Goal: Check status: Check status

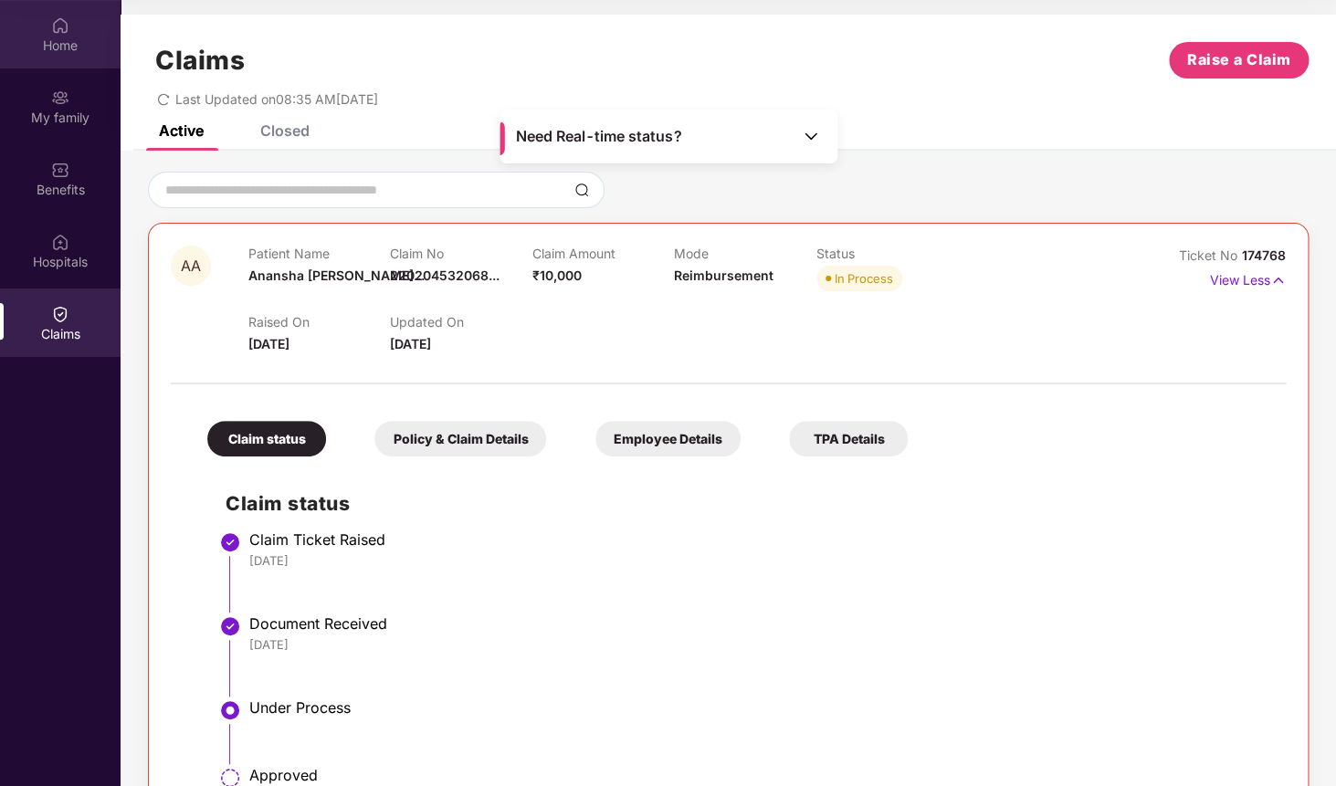
scroll to position [156, 0]
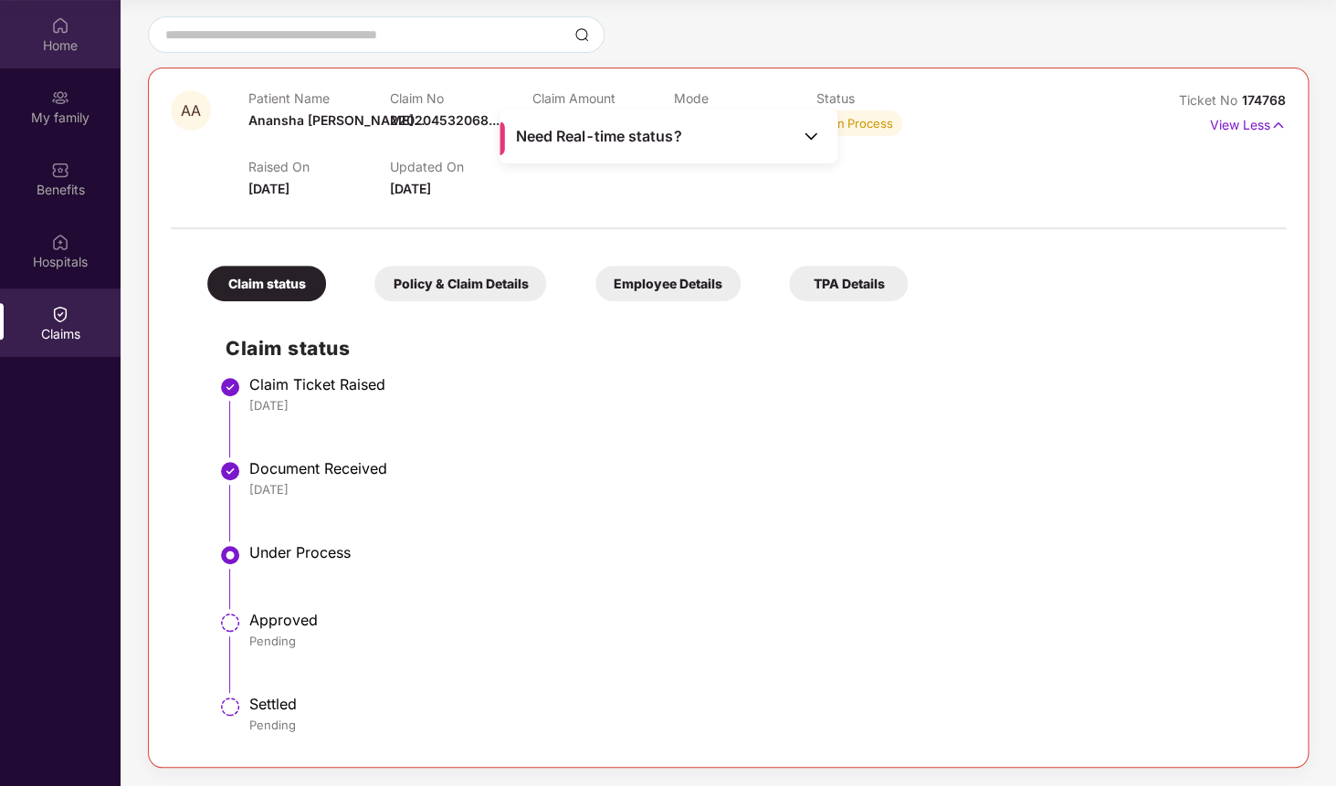
click at [61, 26] on img at bounding box center [60, 25] width 18 height 18
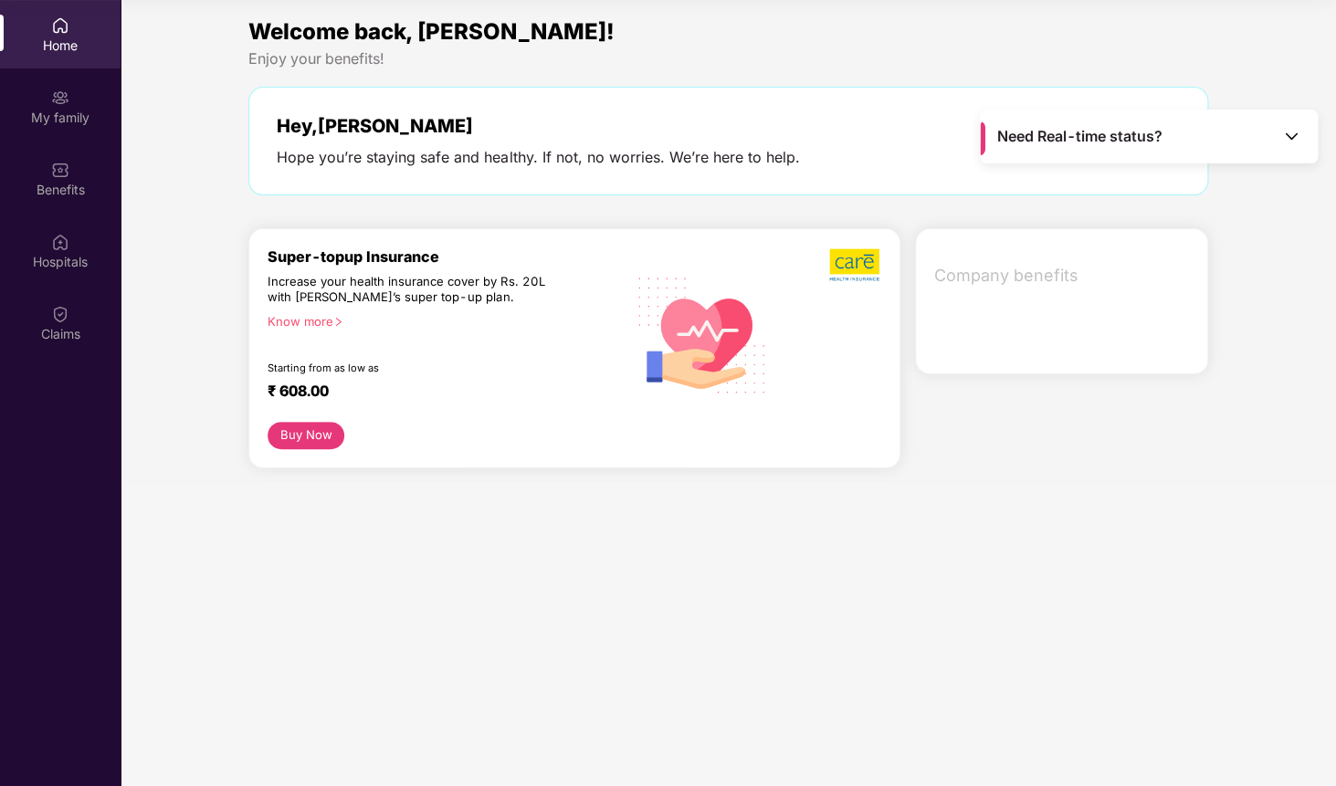
scroll to position [0, 0]
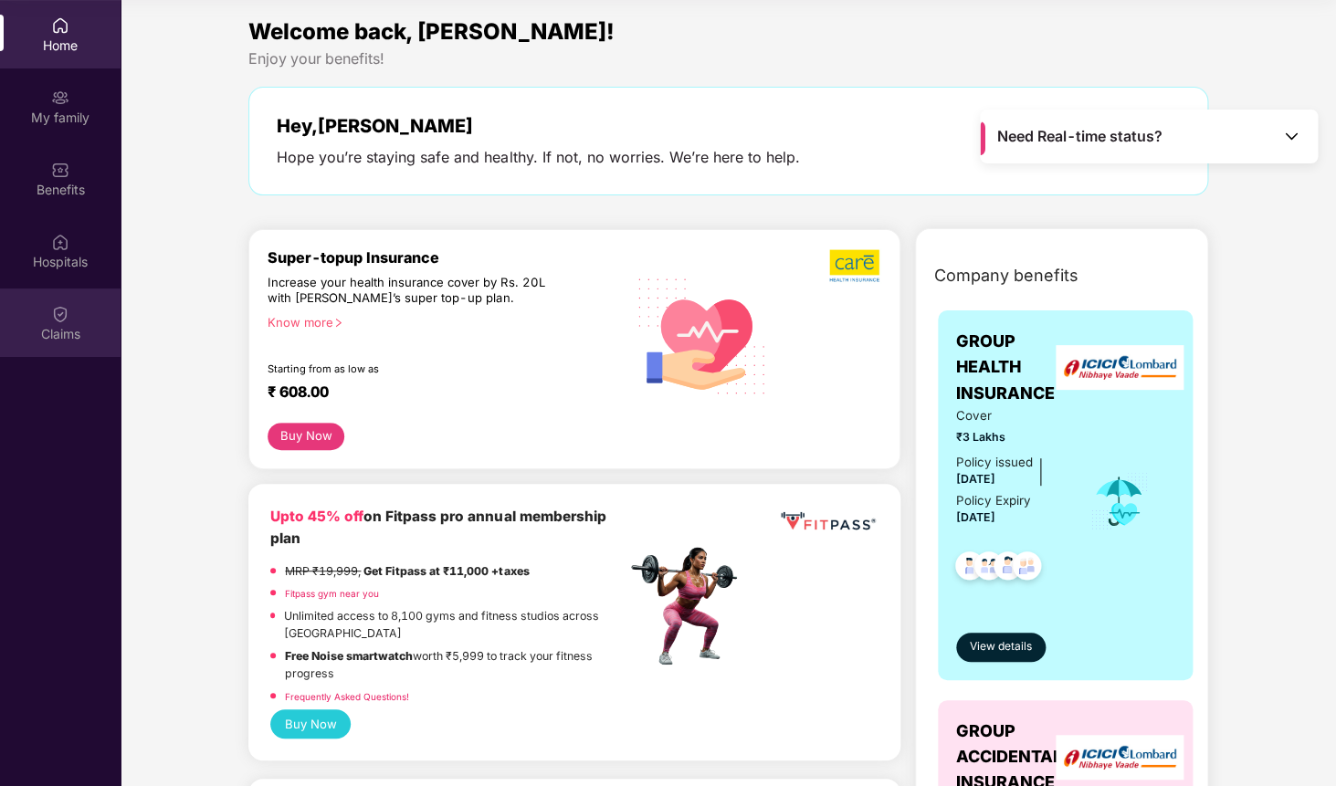
click at [62, 347] on div "Claims" at bounding box center [60, 323] width 121 height 68
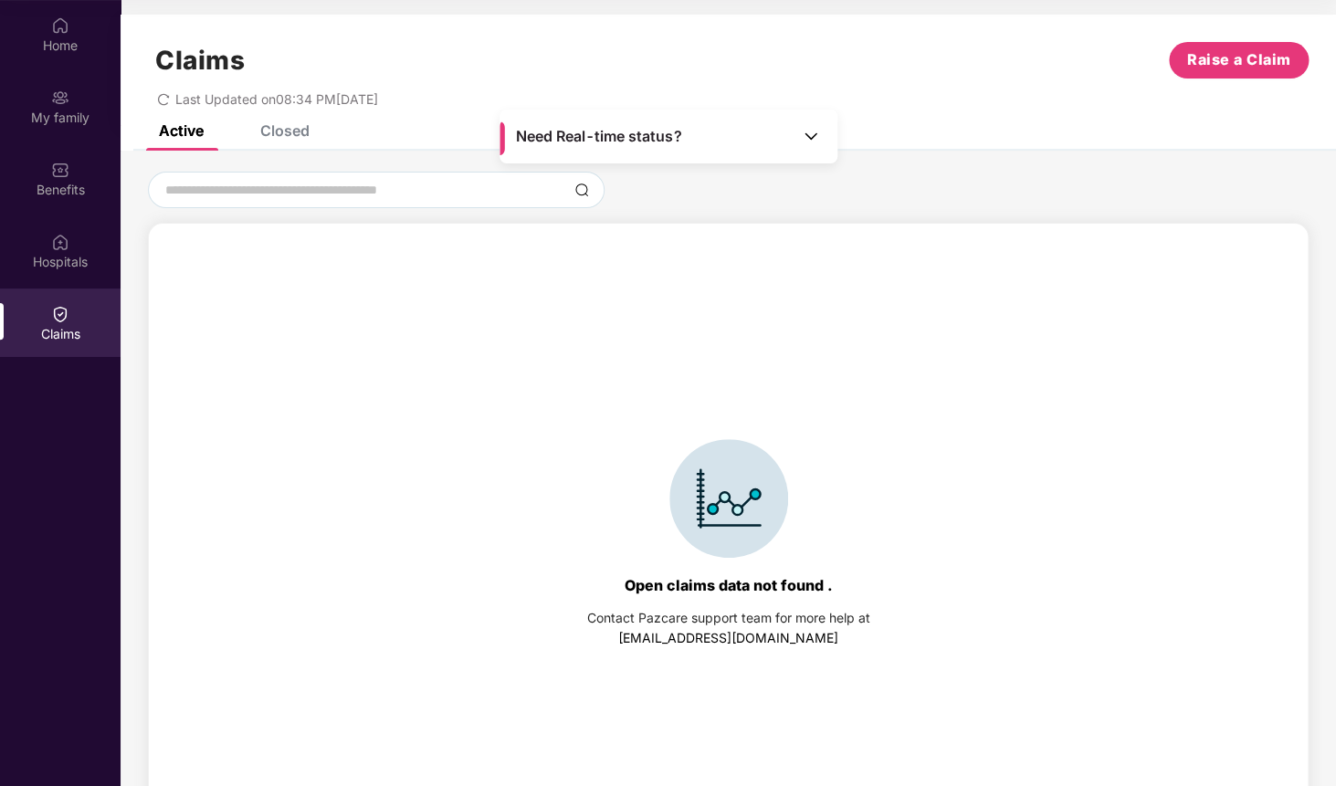
click at [304, 143] on div "Closed" at bounding box center [271, 130] width 77 height 40
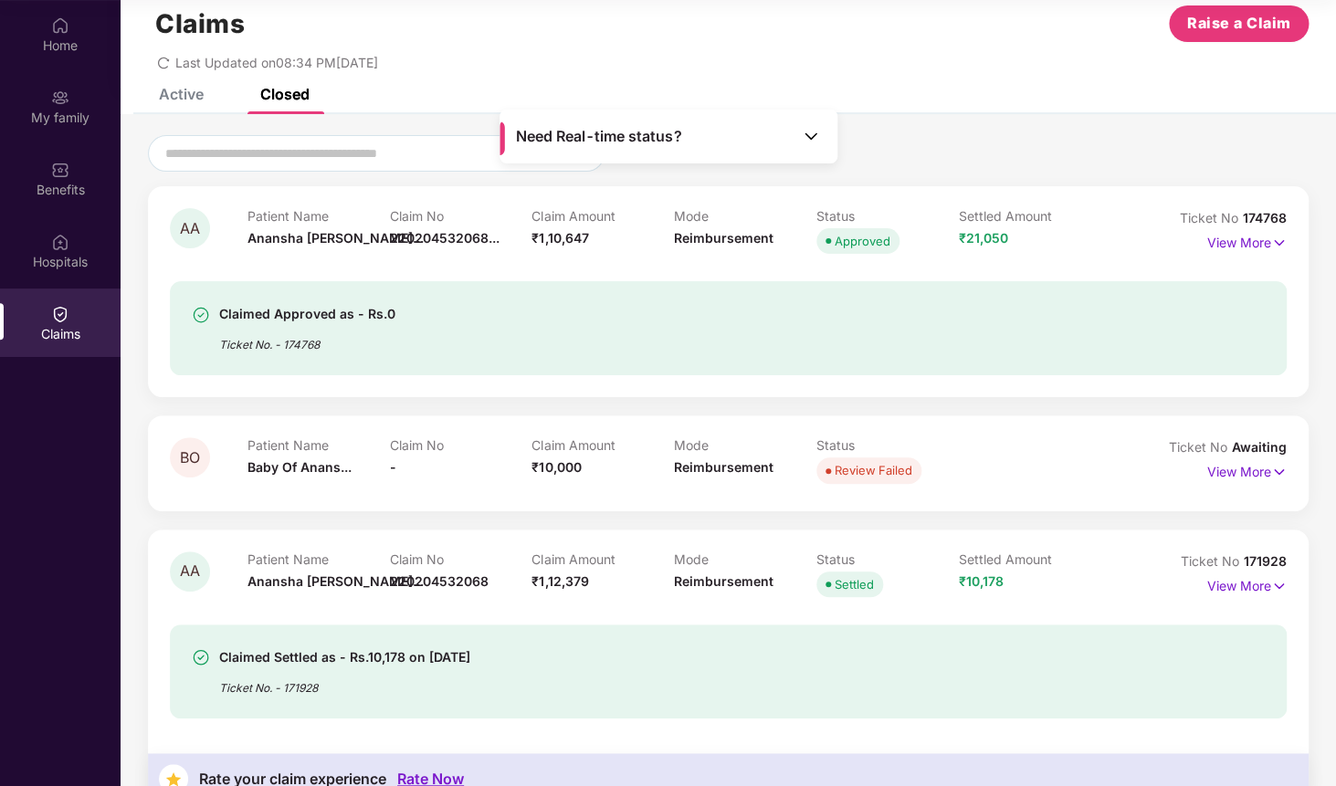
scroll to position [32, 0]
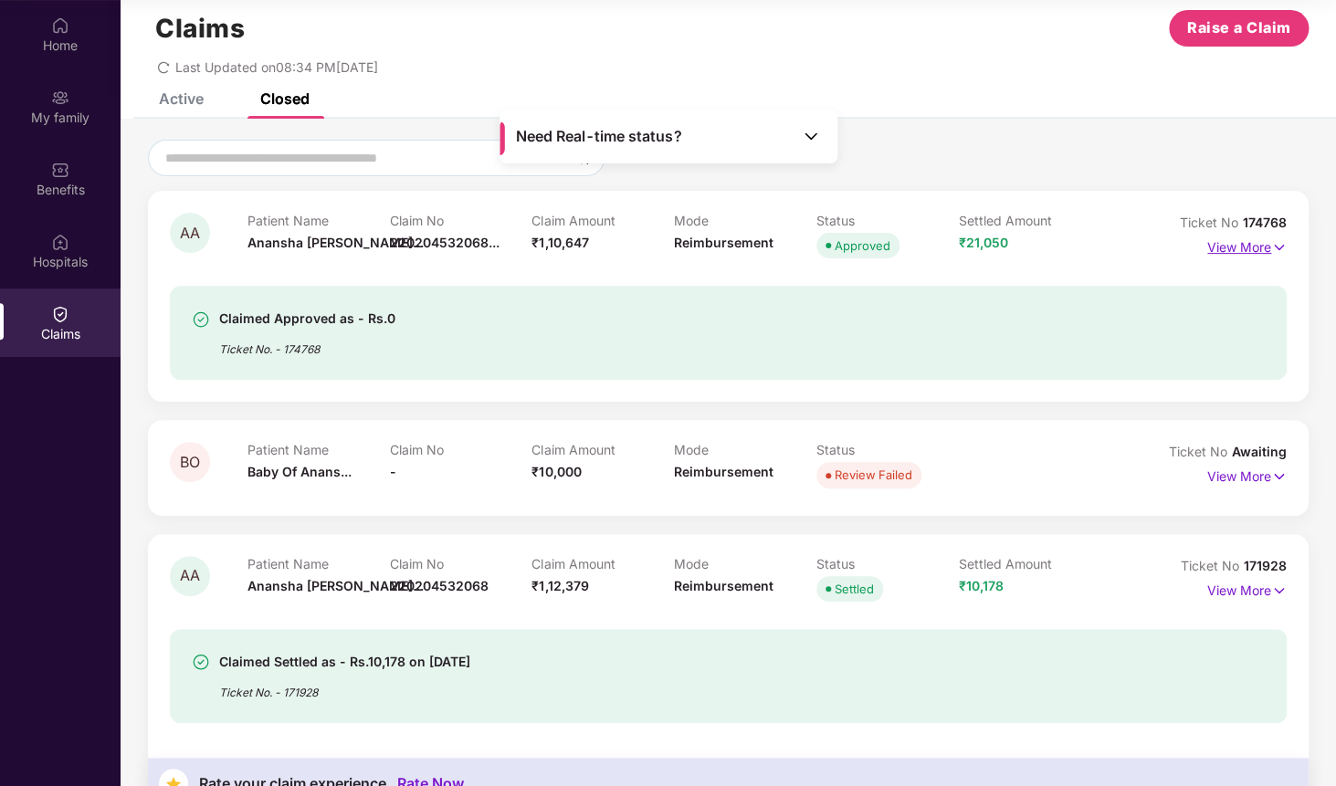
click at [1223, 246] on p "View More" at bounding box center [1246, 245] width 79 height 25
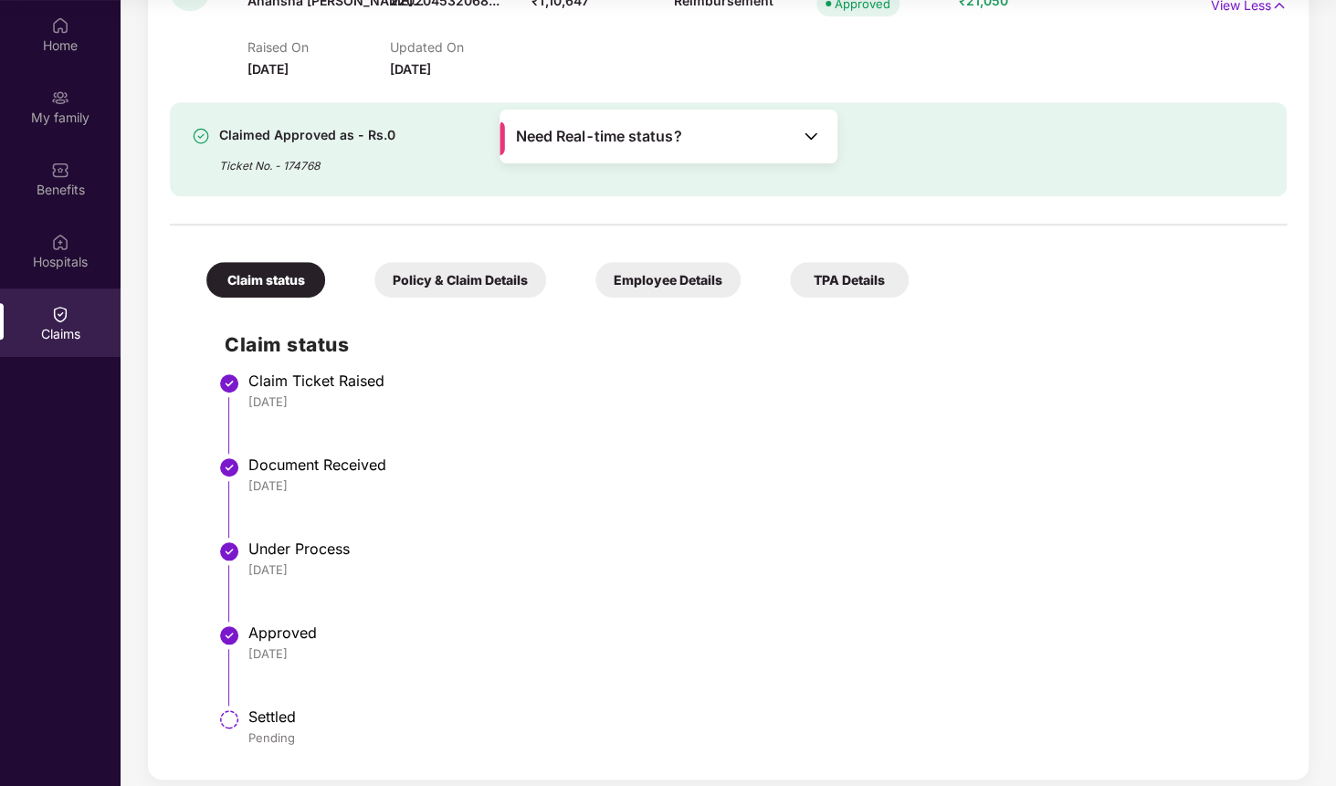
scroll to position [267, 0]
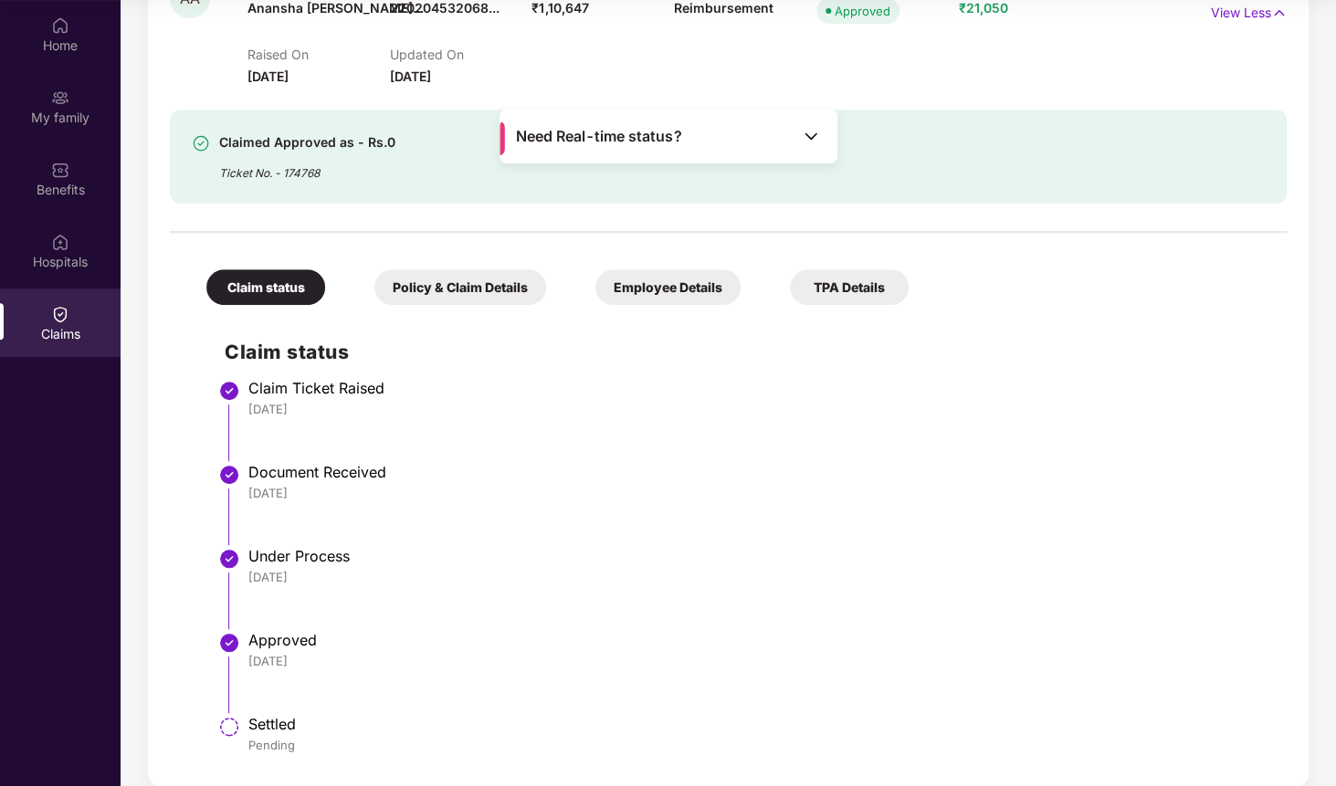
click at [464, 303] on div "Policy & Claim Details" at bounding box center [460, 287] width 172 height 36
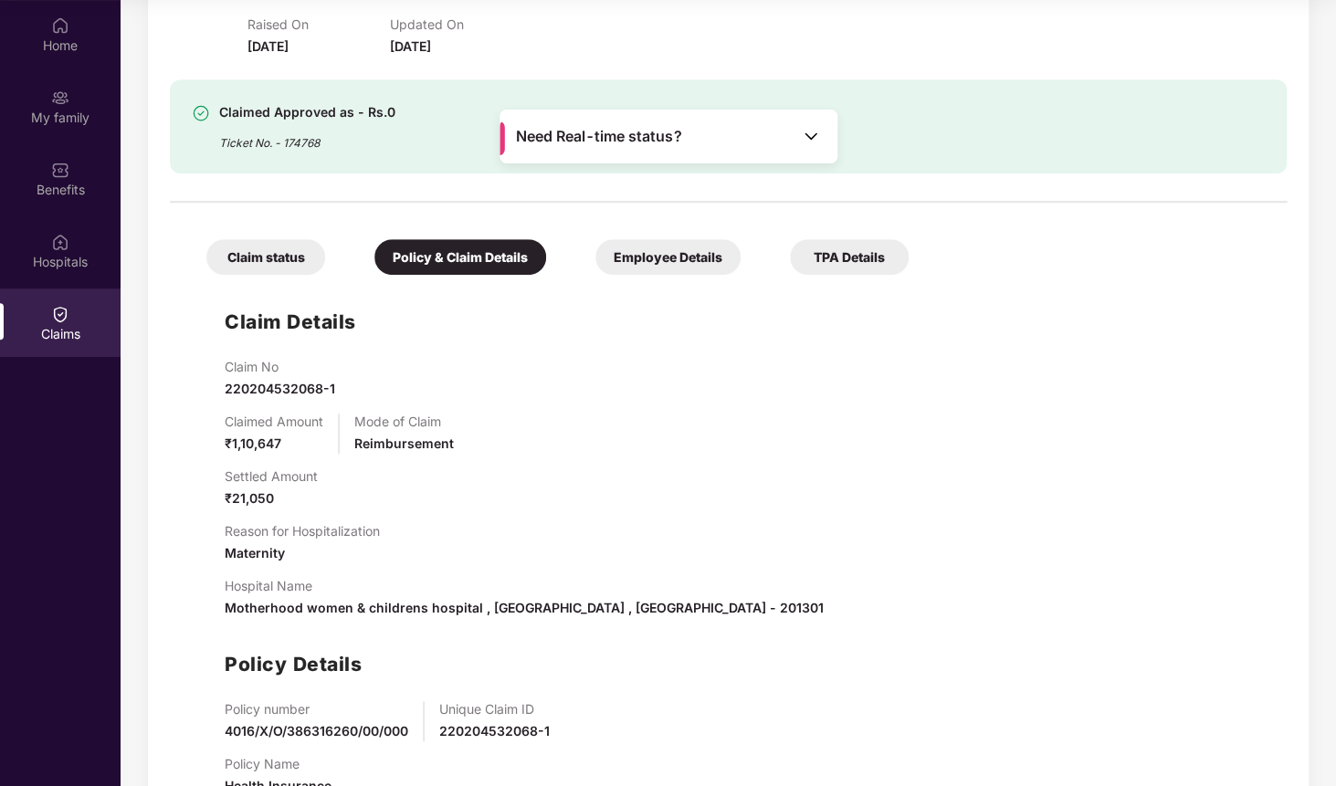
scroll to position [294, 0]
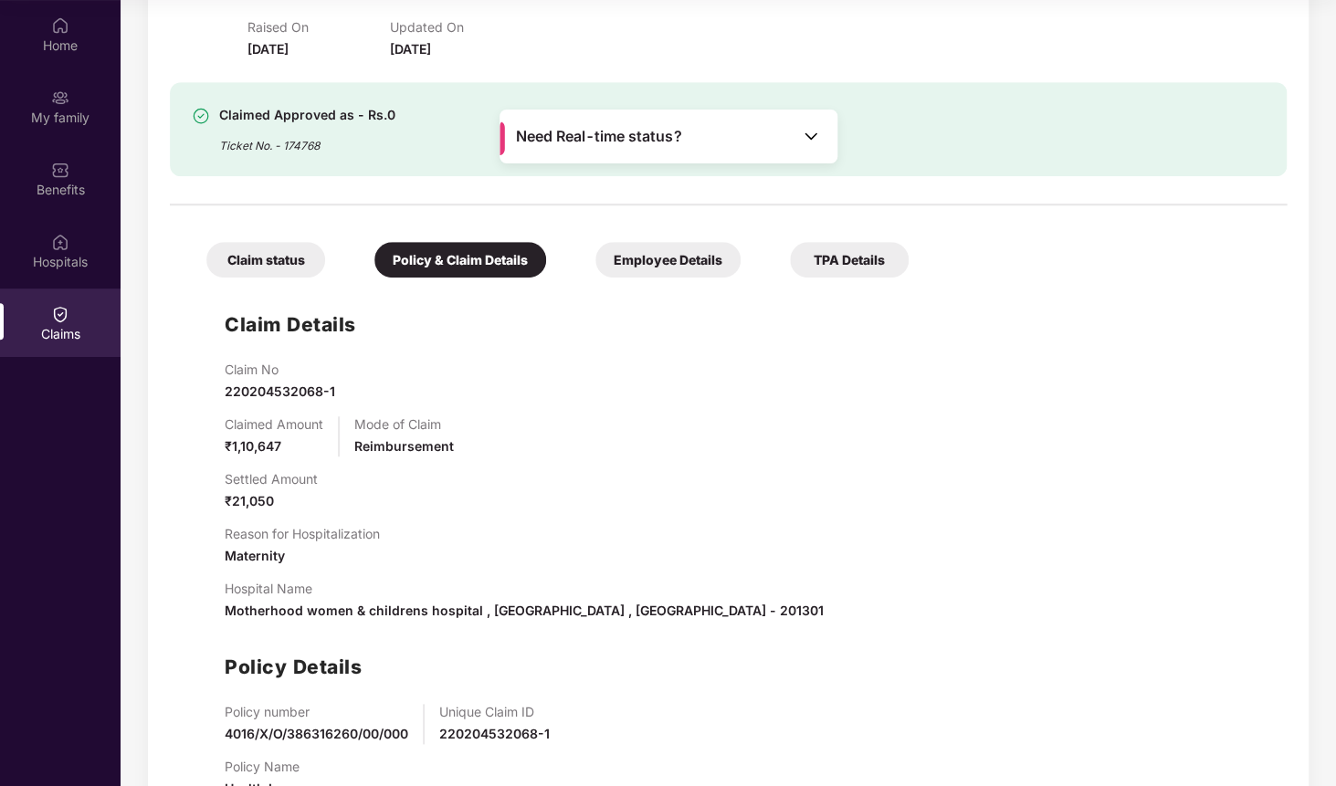
click at [650, 271] on div "Employee Details" at bounding box center [667, 260] width 145 height 36
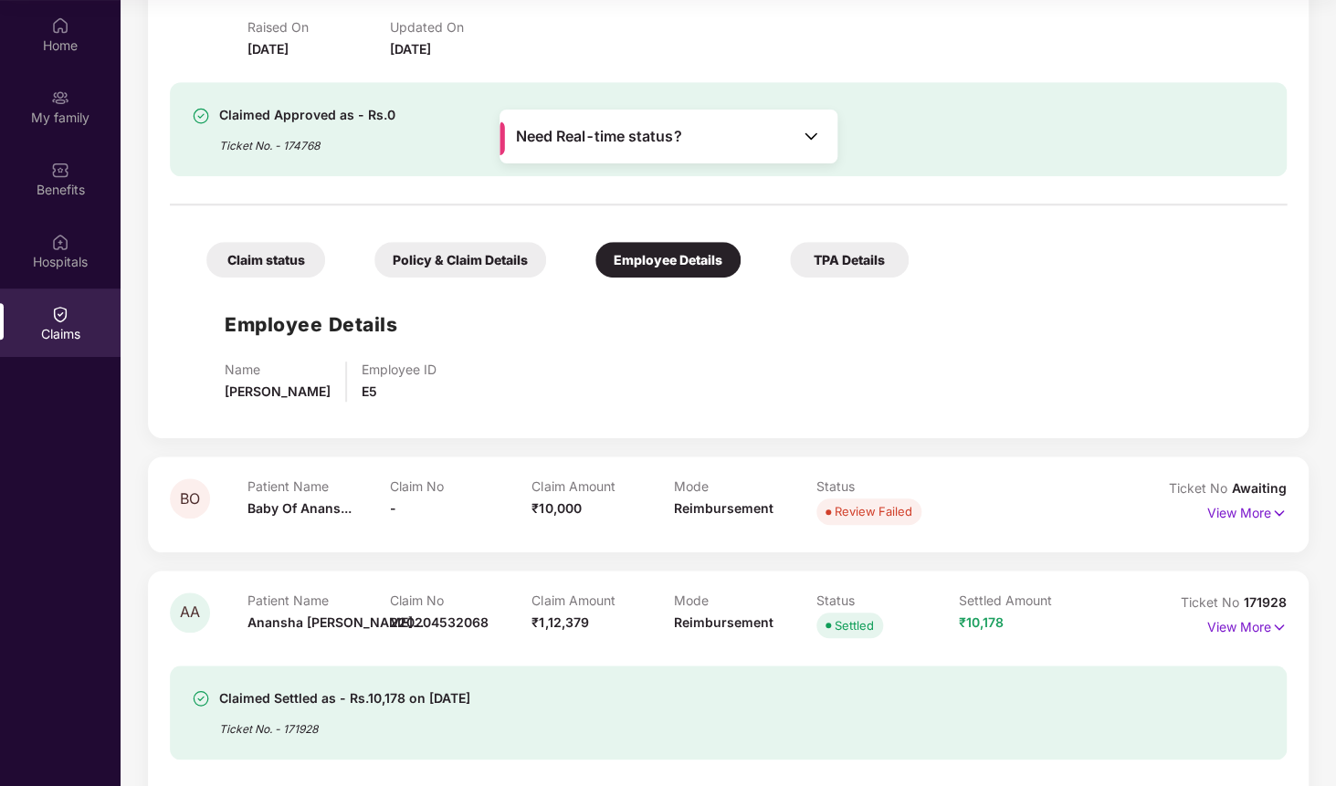
click at [834, 288] on div "Employee Details Name [PERSON_NAME] Employee ID E5" at bounding box center [728, 352] width 1080 height 130
click at [832, 263] on div "TPA Details" at bounding box center [849, 260] width 119 height 36
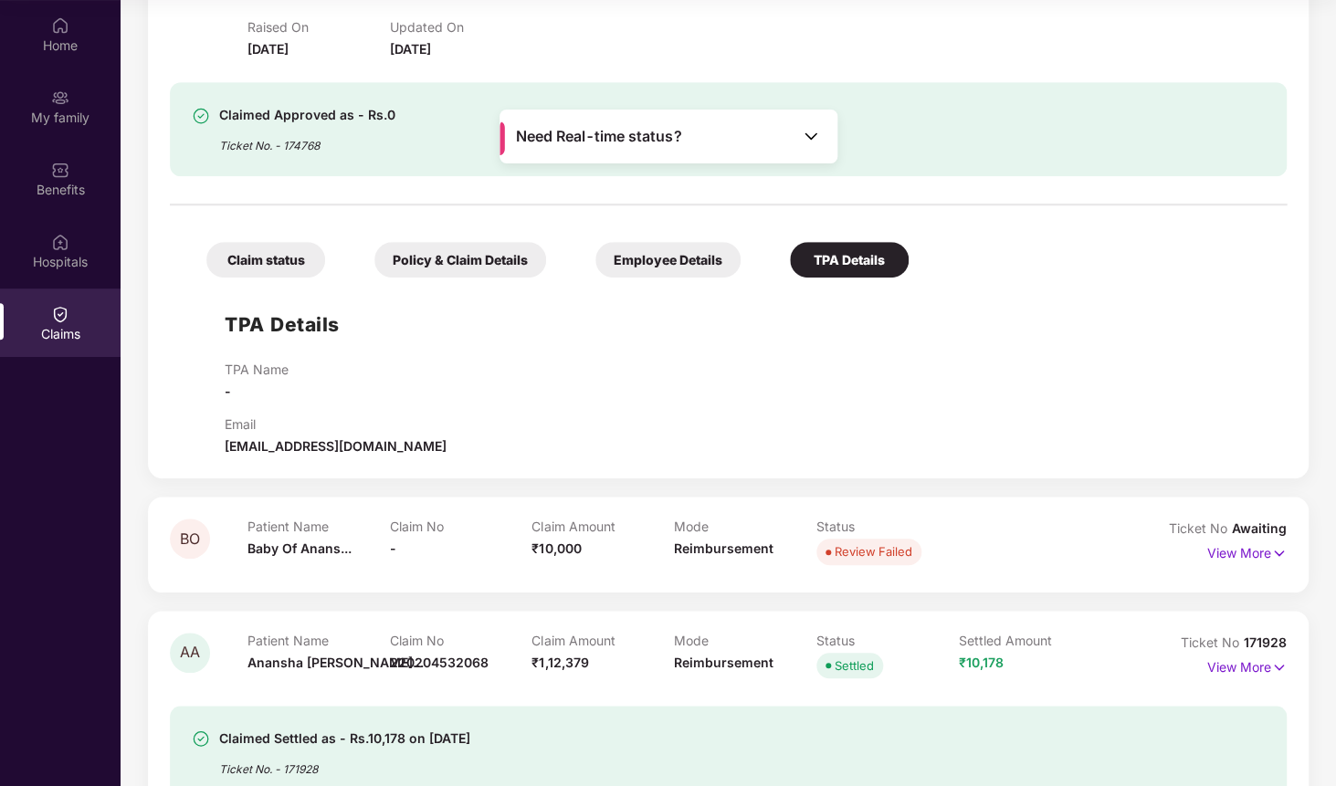
click at [478, 254] on div "Policy & Claim Details" at bounding box center [460, 260] width 172 height 36
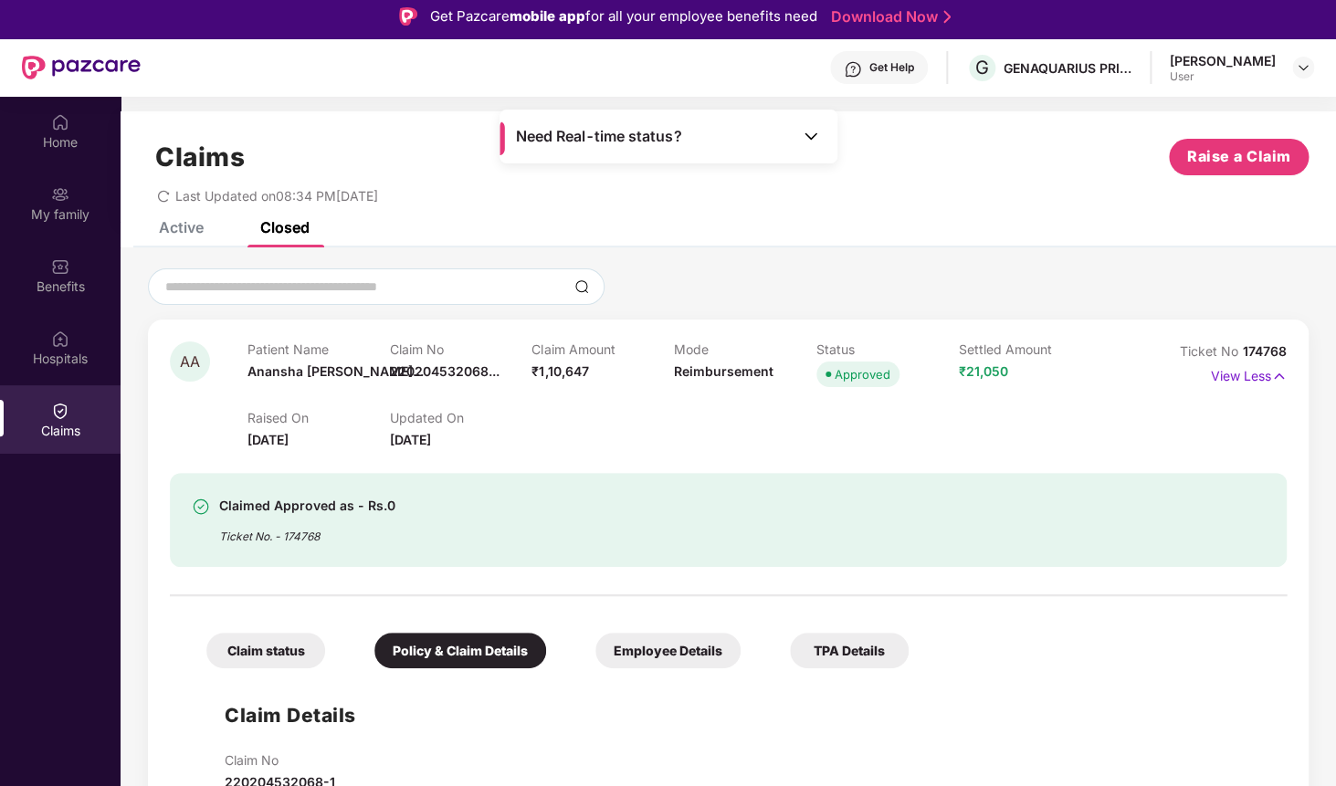
scroll to position [0, 0]
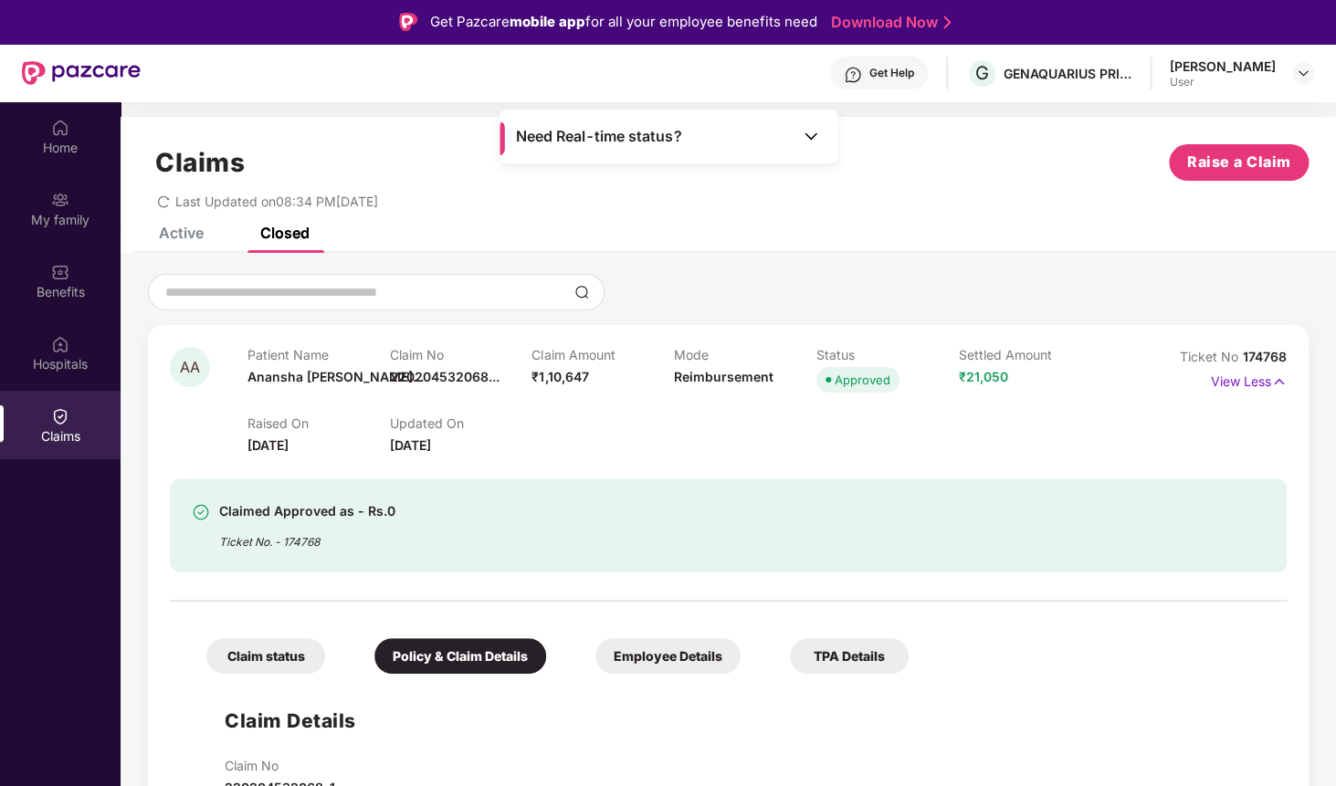
click at [285, 651] on div "Claim status" at bounding box center [265, 656] width 119 height 36
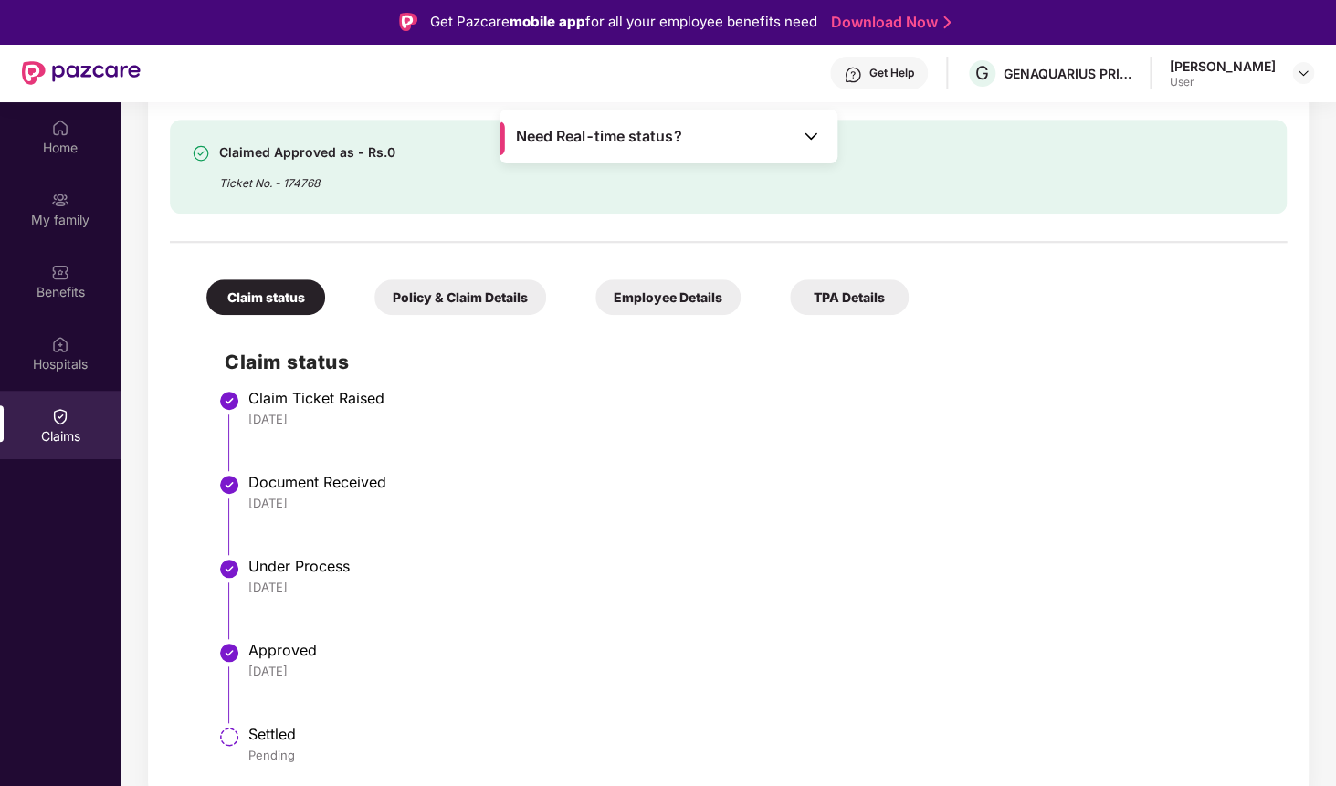
scroll to position [355, 0]
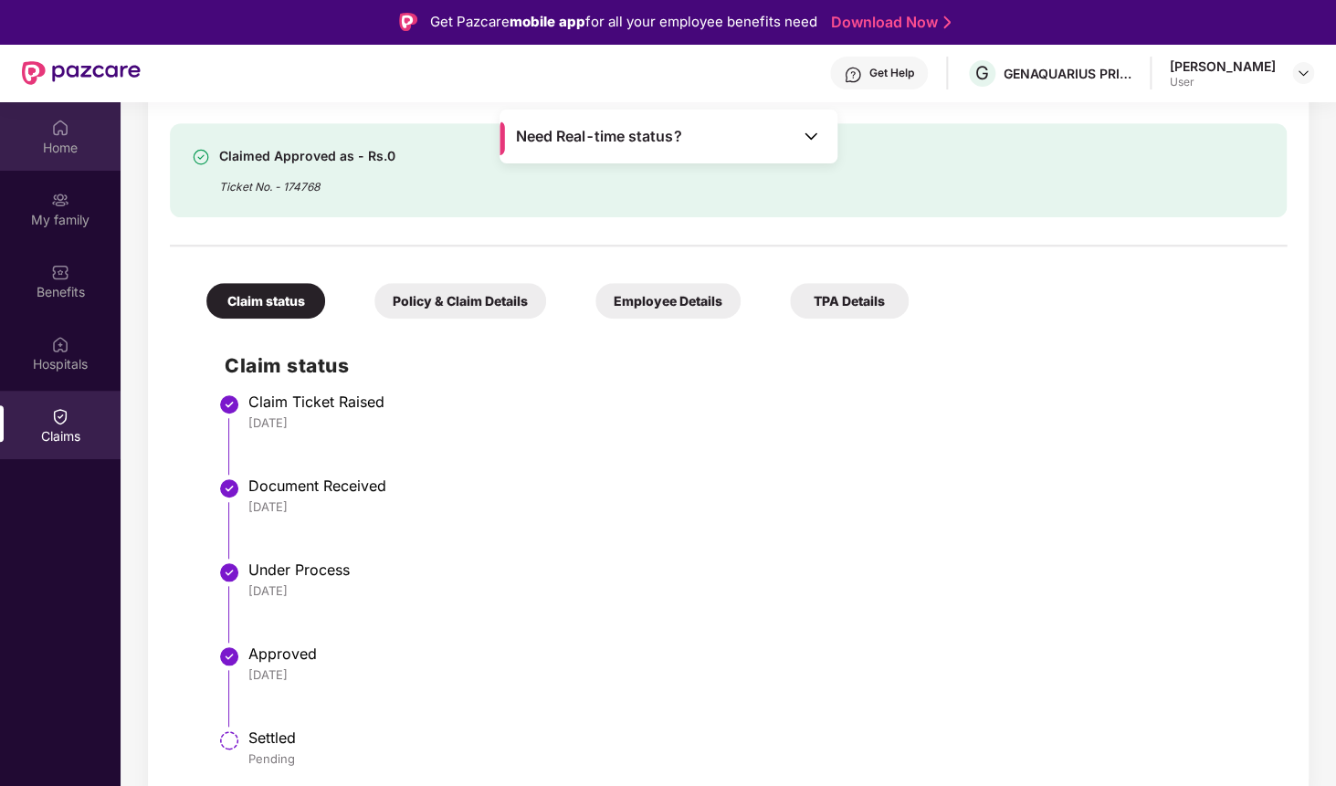
click at [76, 143] on div "Home" at bounding box center [60, 148] width 121 height 18
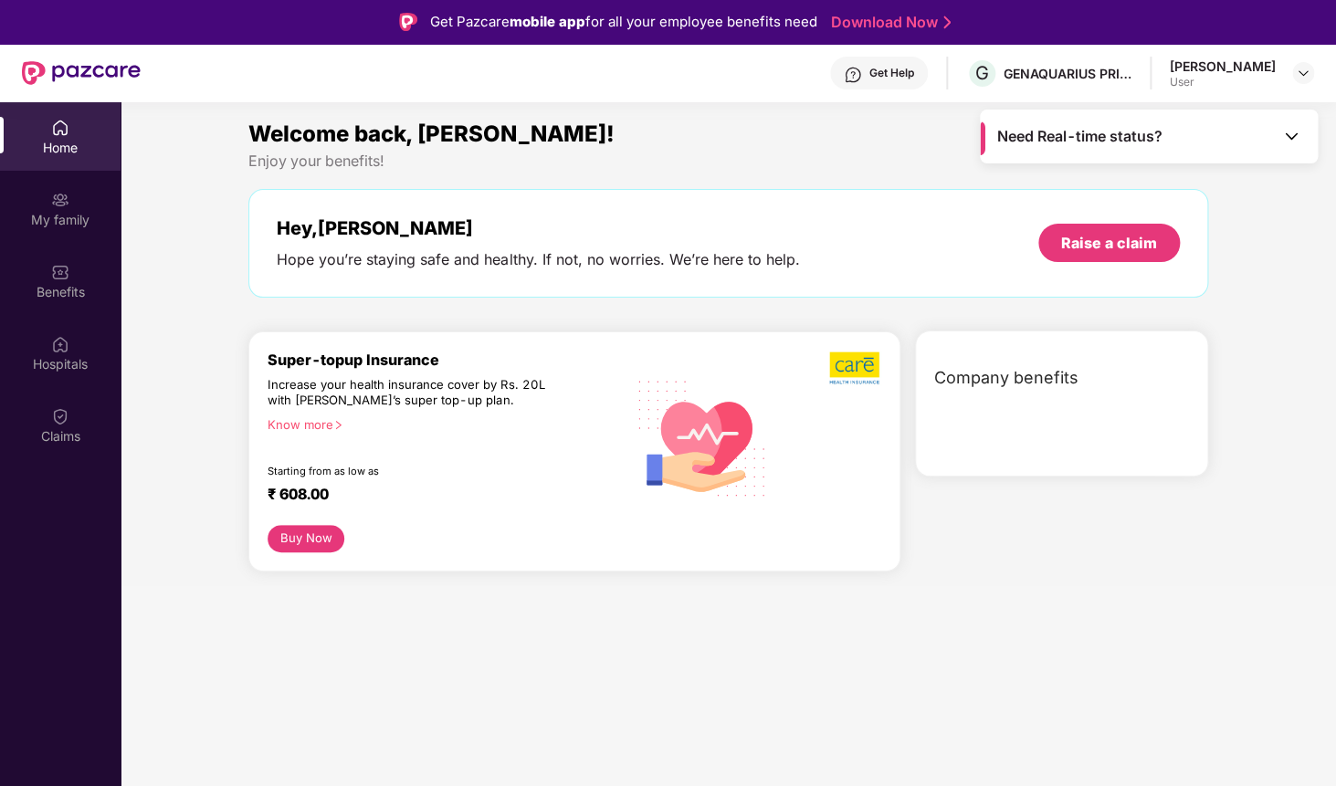
scroll to position [0, 0]
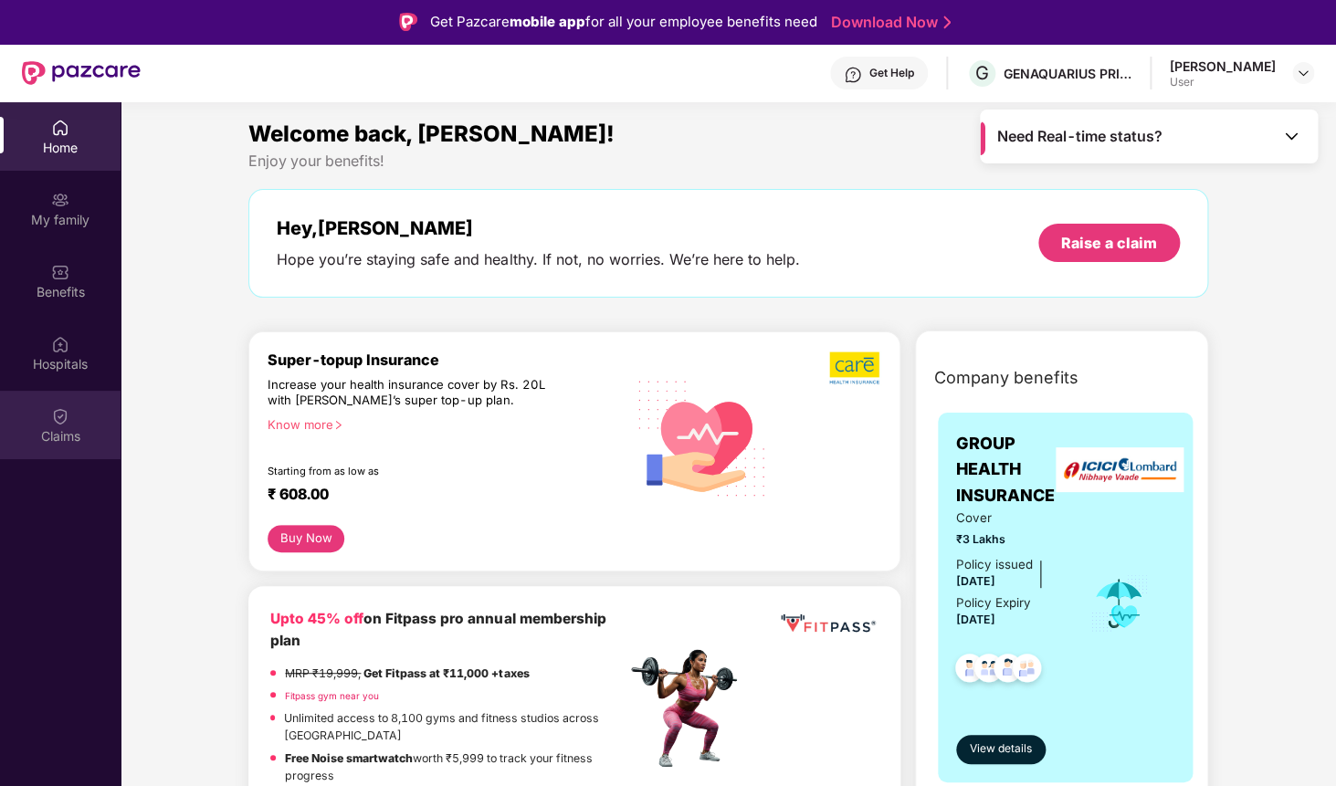
click at [83, 427] on div "Claims" at bounding box center [60, 436] width 121 height 18
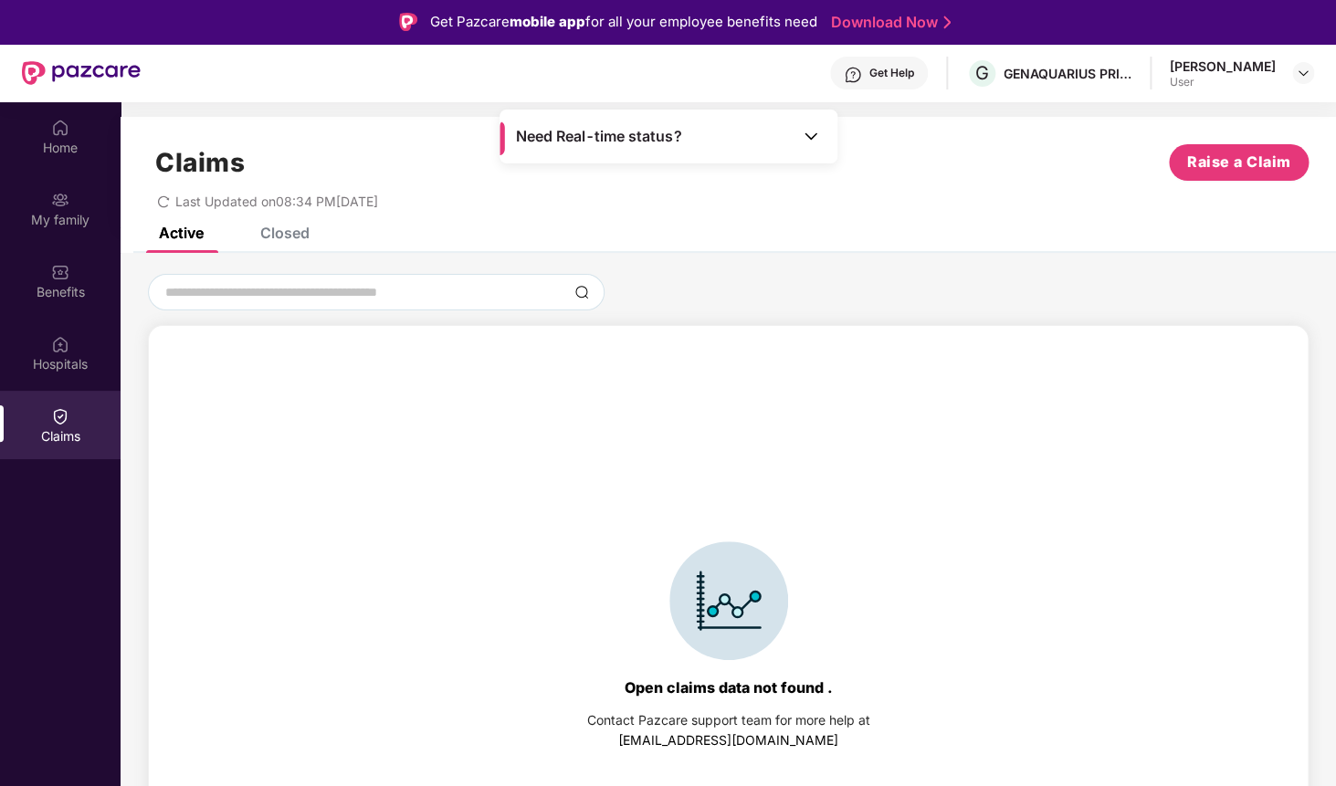
click at [317, 211] on div "Claims Raise a Claim Last Updated on 08:34 PM[DATE]" at bounding box center [728, 172] width 1215 height 110
click at [307, 220] on div "Claims Raise a Claim Last Updated on 08:34 PM[DATE]" at bounding box center [728, 172] width 1215 height 110
click at [299, 225] on div "Claims Raise a Claim Last Updated on 08:34 PM[DATE]" at bounding box center [728, 172] width 1215 height 110
click at [299, 235] on div "Closed" at bounding box center [284, 233] width 49 height 18
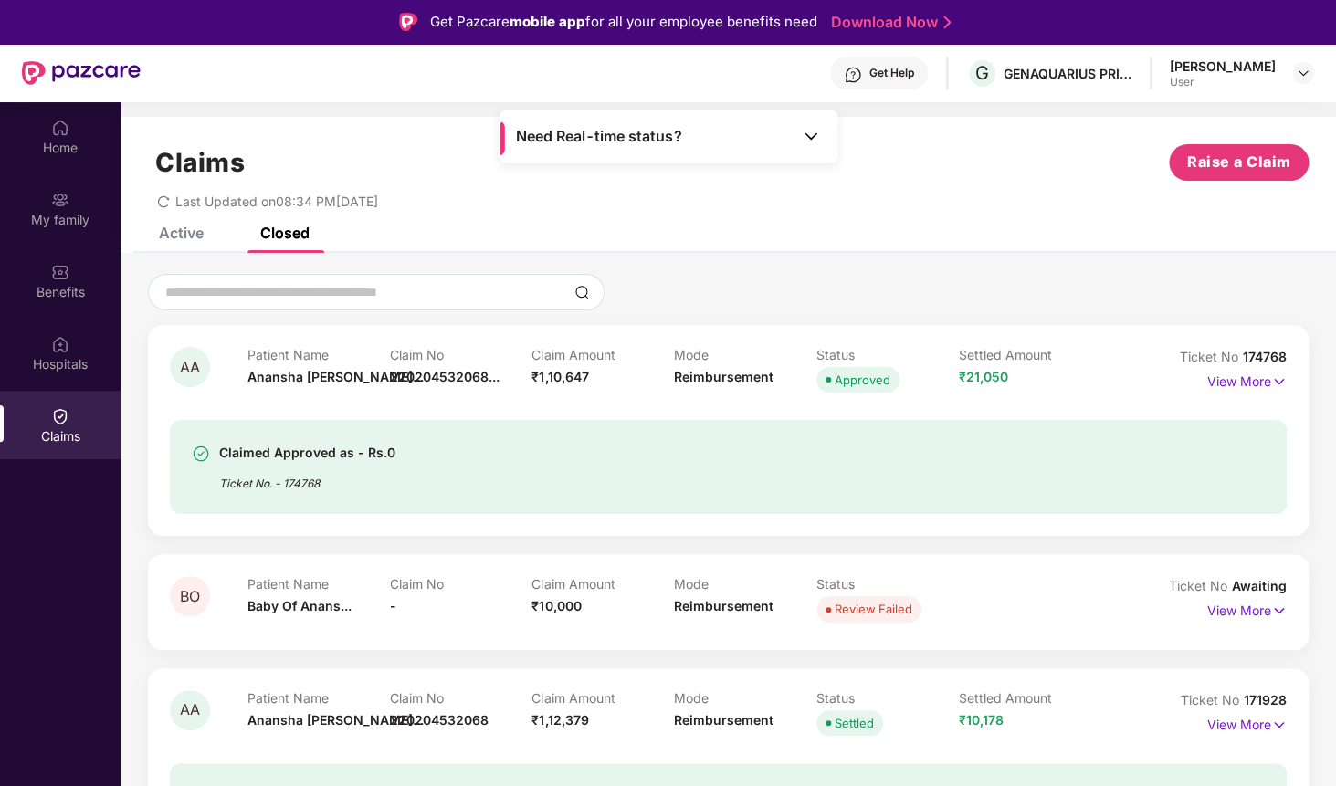
click at [1248, 394] on div "View More" at bounding box center [1246, 381] width 79 height 29
click at [1252, 376] on p "View More" at bounding box center [1246, 379] width 79 height 25
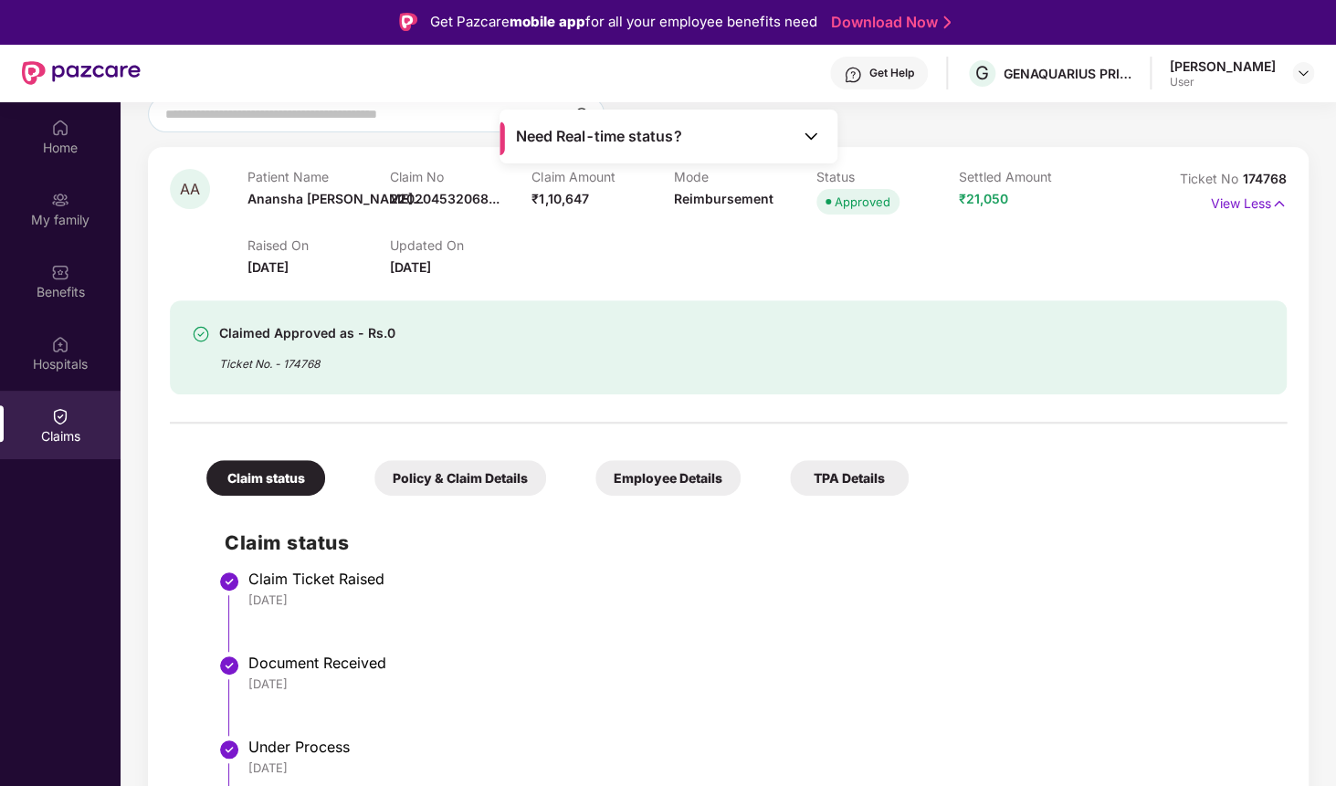
scroll to position [139, 0]
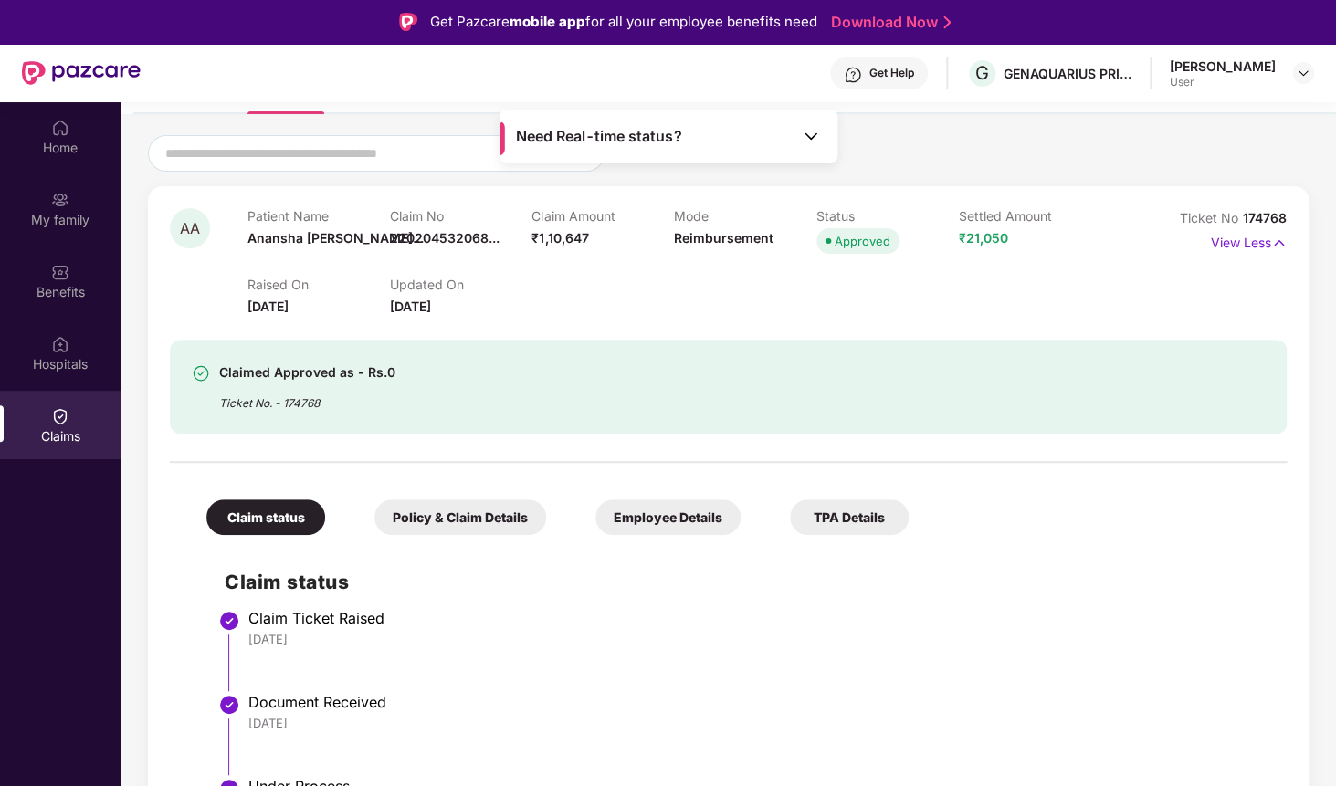
click at [403, 505] on div "Policy & Claim Details" at bounding box center [460, 517] width 172 height 36
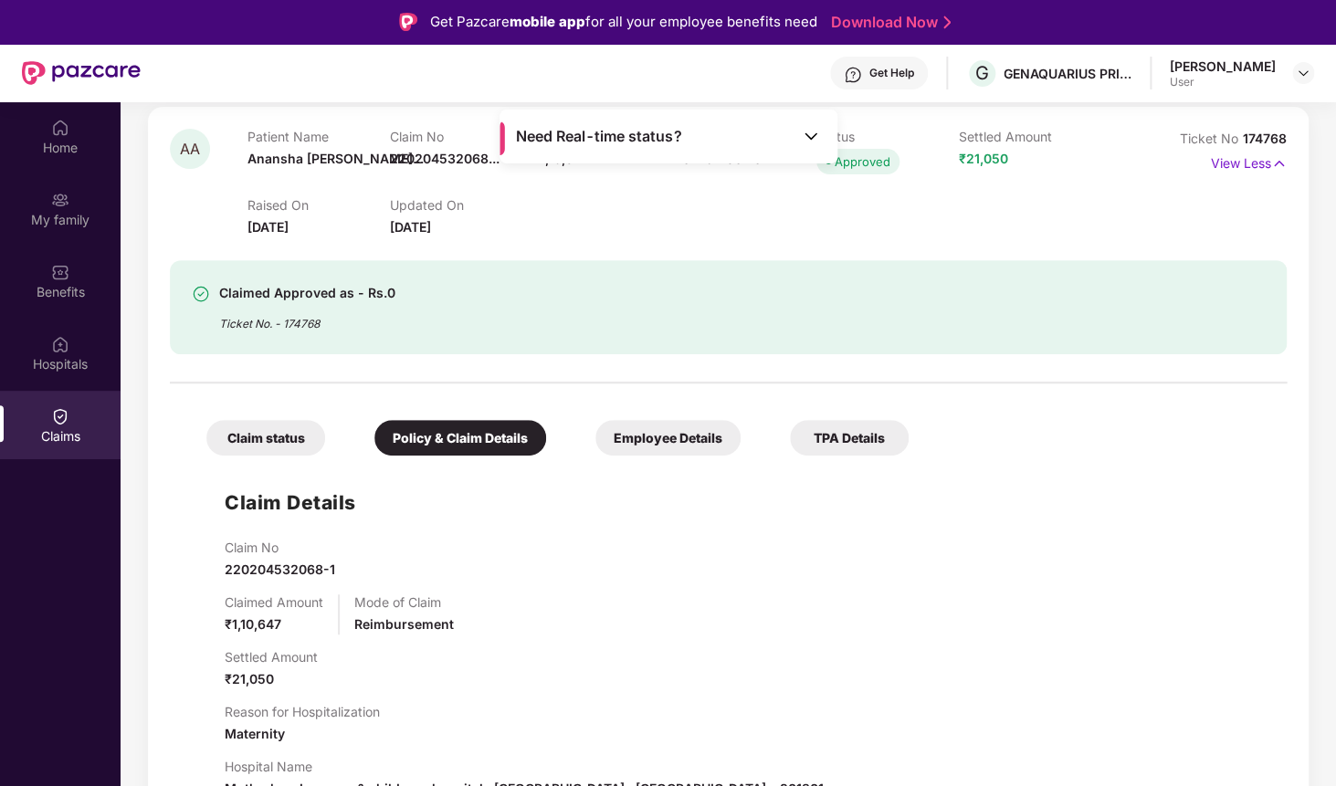
scroll to position [216, 0]
click at [303, 446] on div "Claim status" at bounding box center [265, 440] width 119 height 36
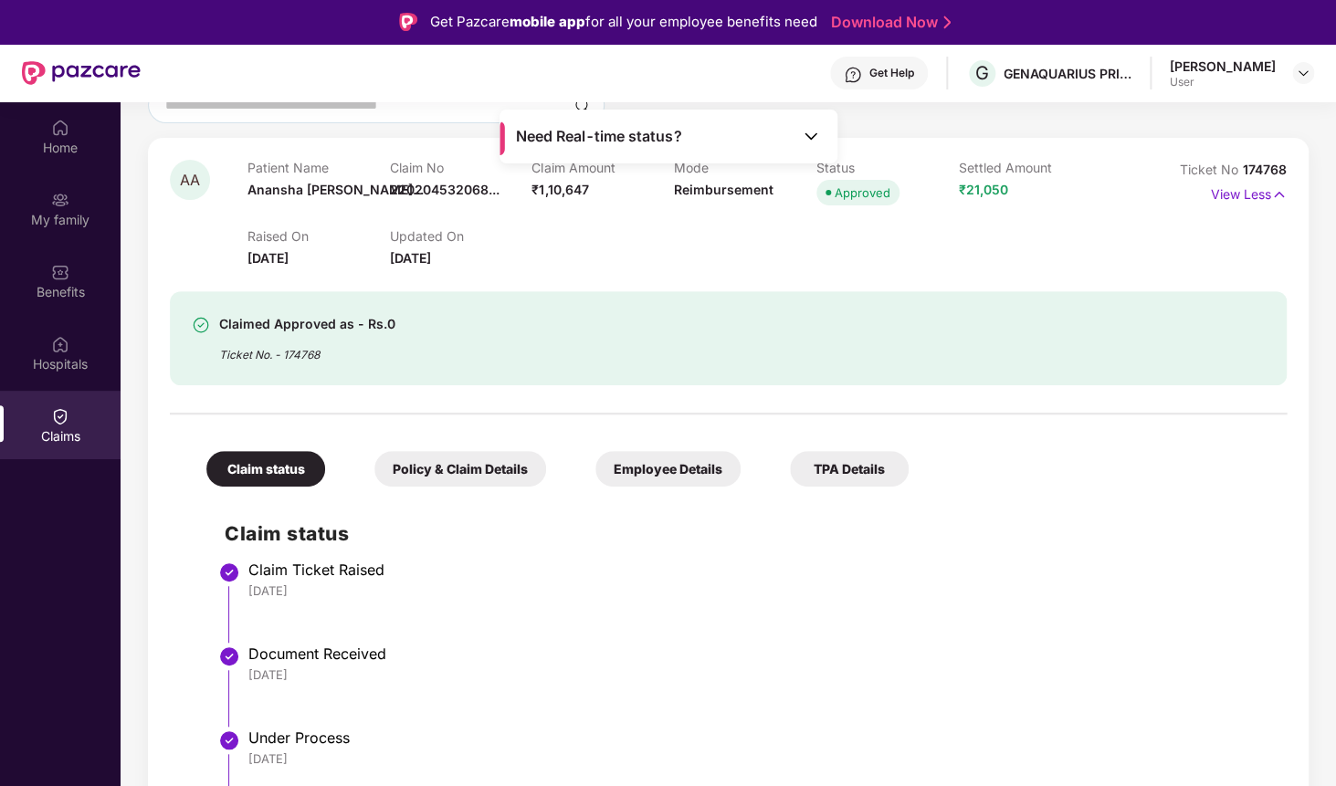
scroll to position [83, 0]
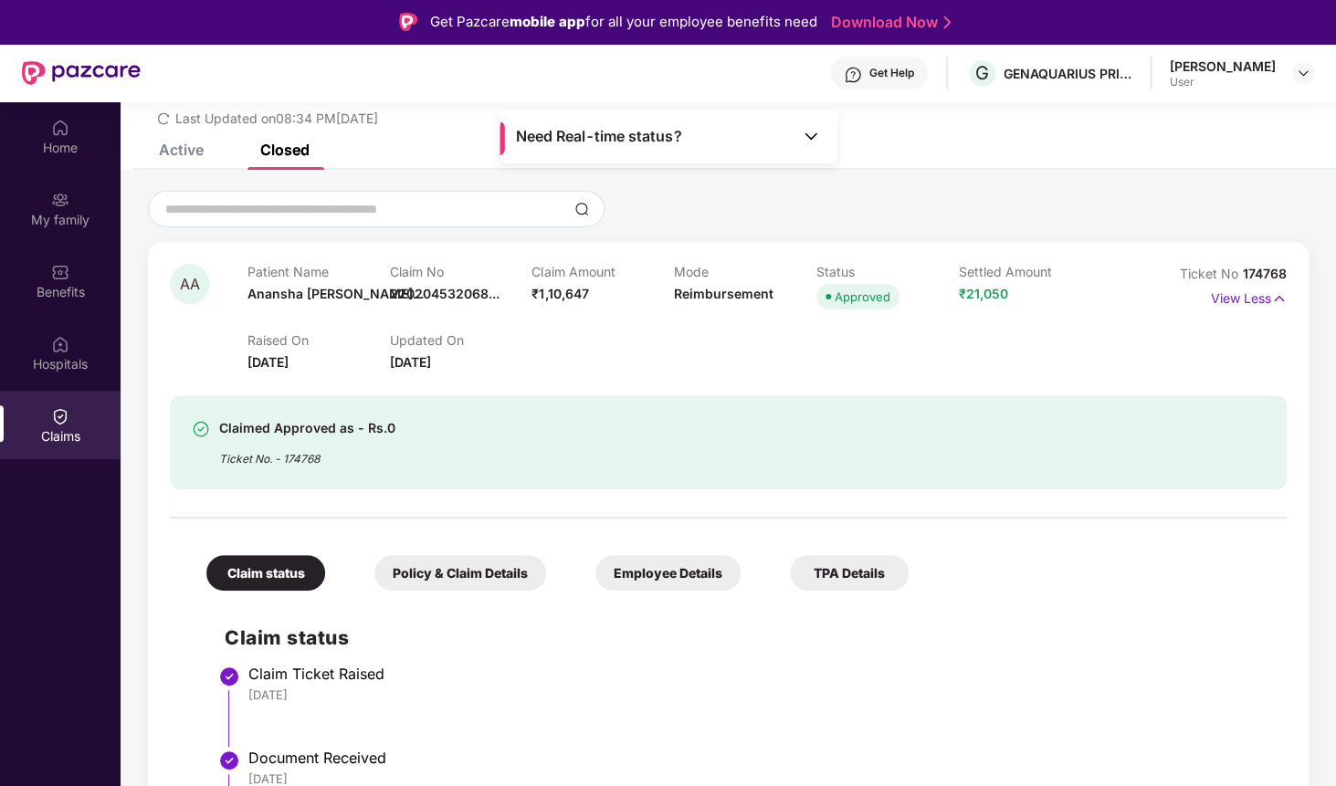
click at [434, 295] on span "220204532068..." at bounding box center [445, 294] width 110 height 16
click at [487, 289] on span "220204532068..." at bounding box center [445, 294] width 110 height 16
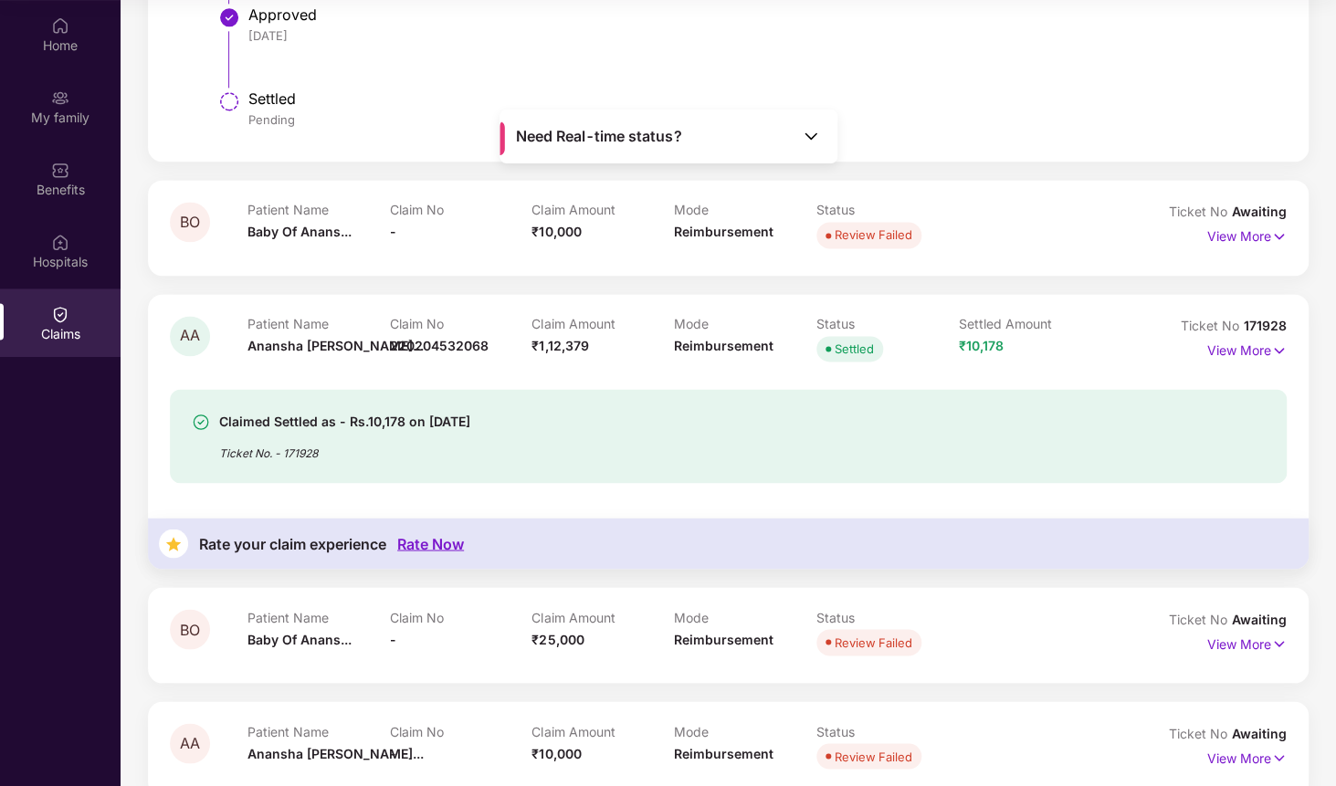
scroll to position [920, 0]
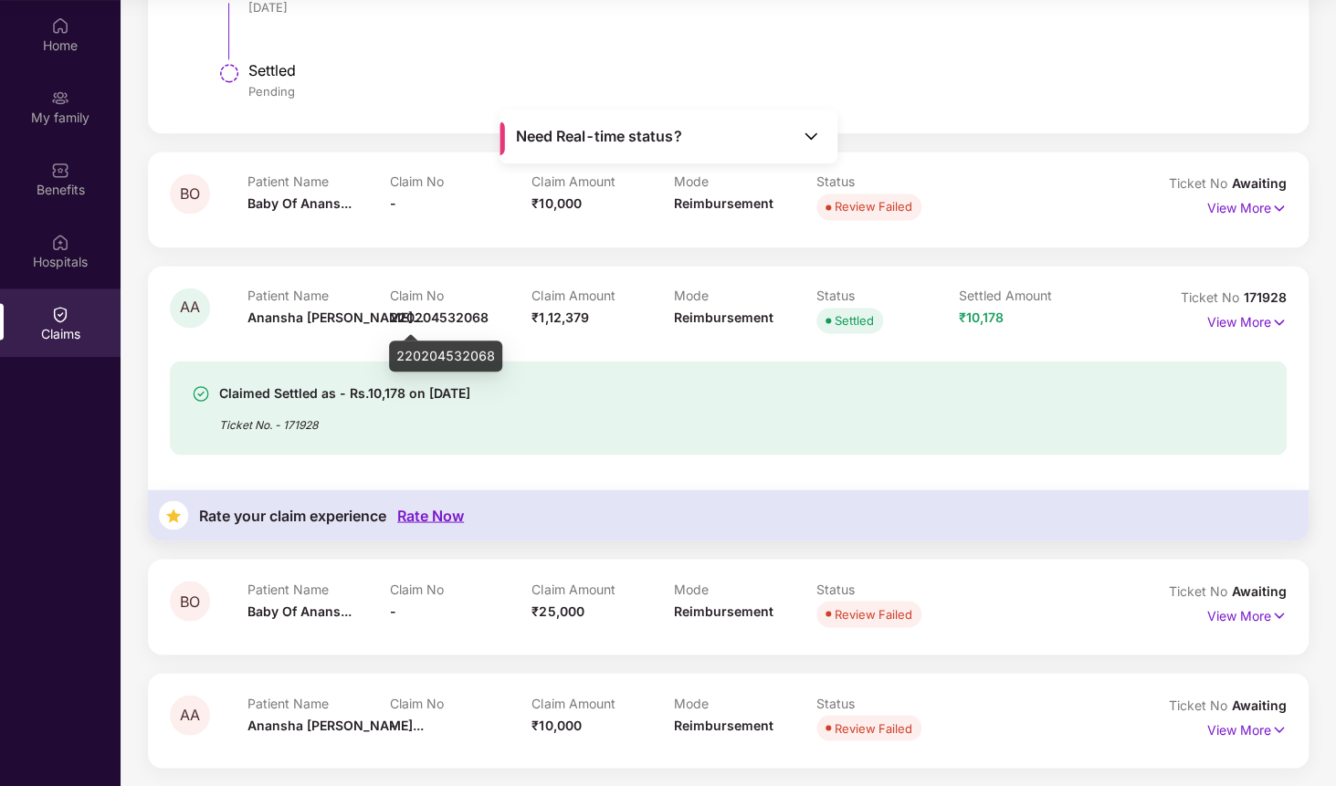
click at [463, 310] on span "220204532068" at bounding box center [439, 318] width 99 height 16
copy span "220204532068"
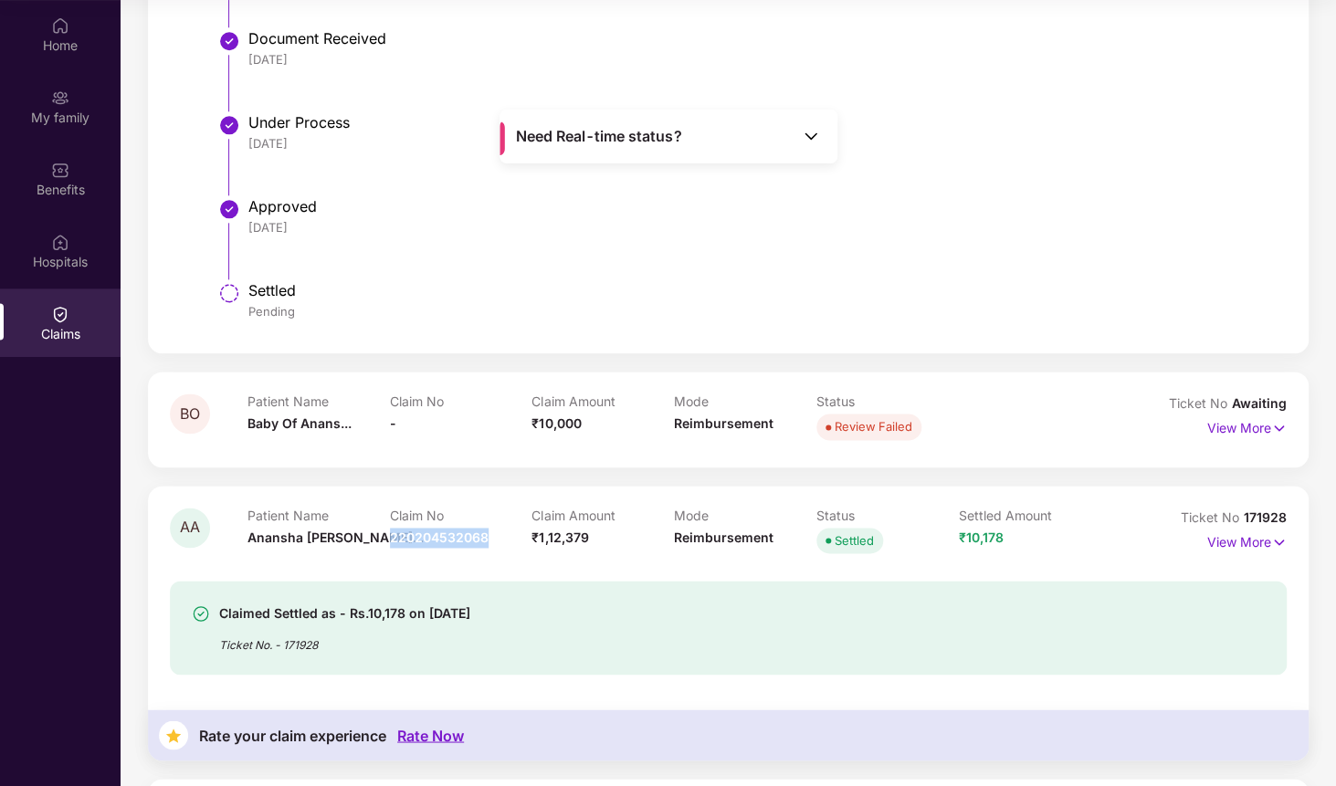
scroll to position [0, 0]
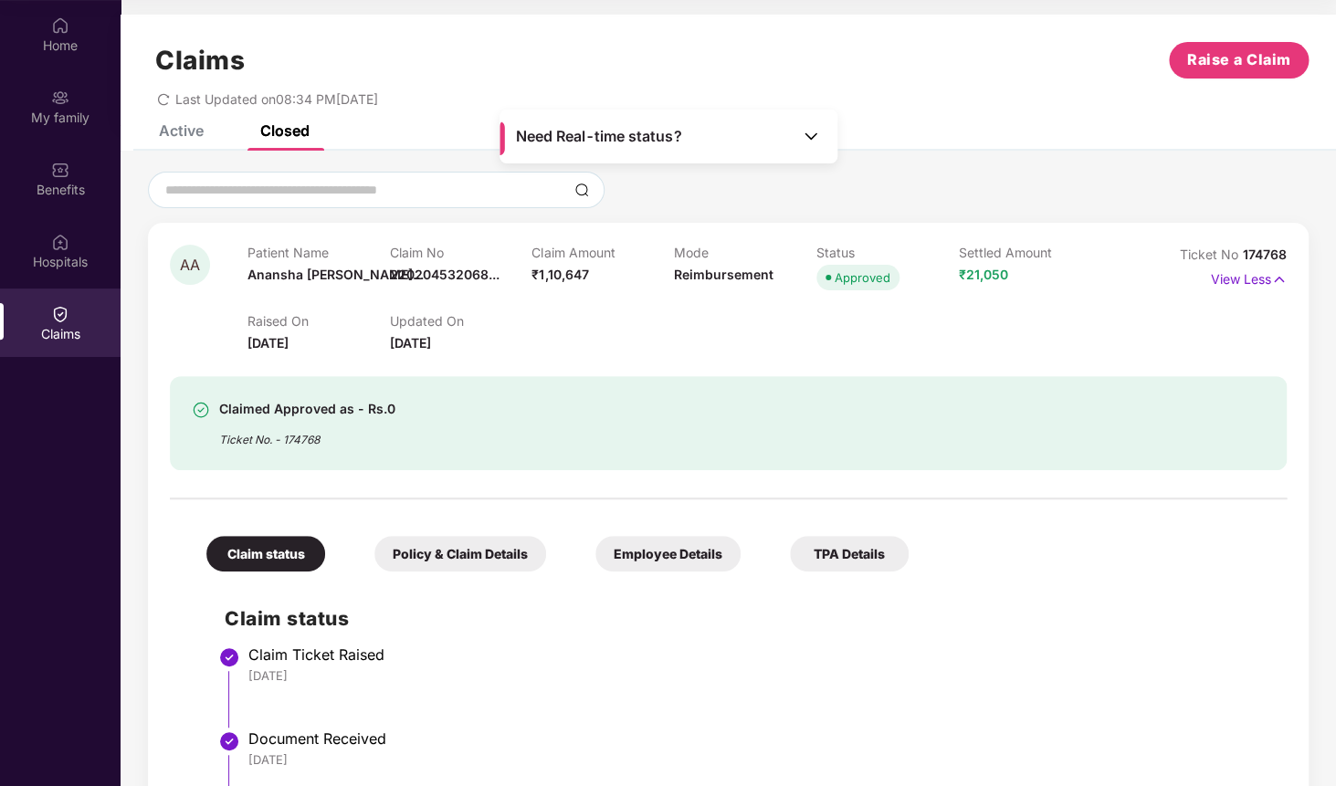
click at [451, 266] on div "Claim No 220204532068..." at bounding box center [461, 270] width 142 height 50
copy p "Claim No"
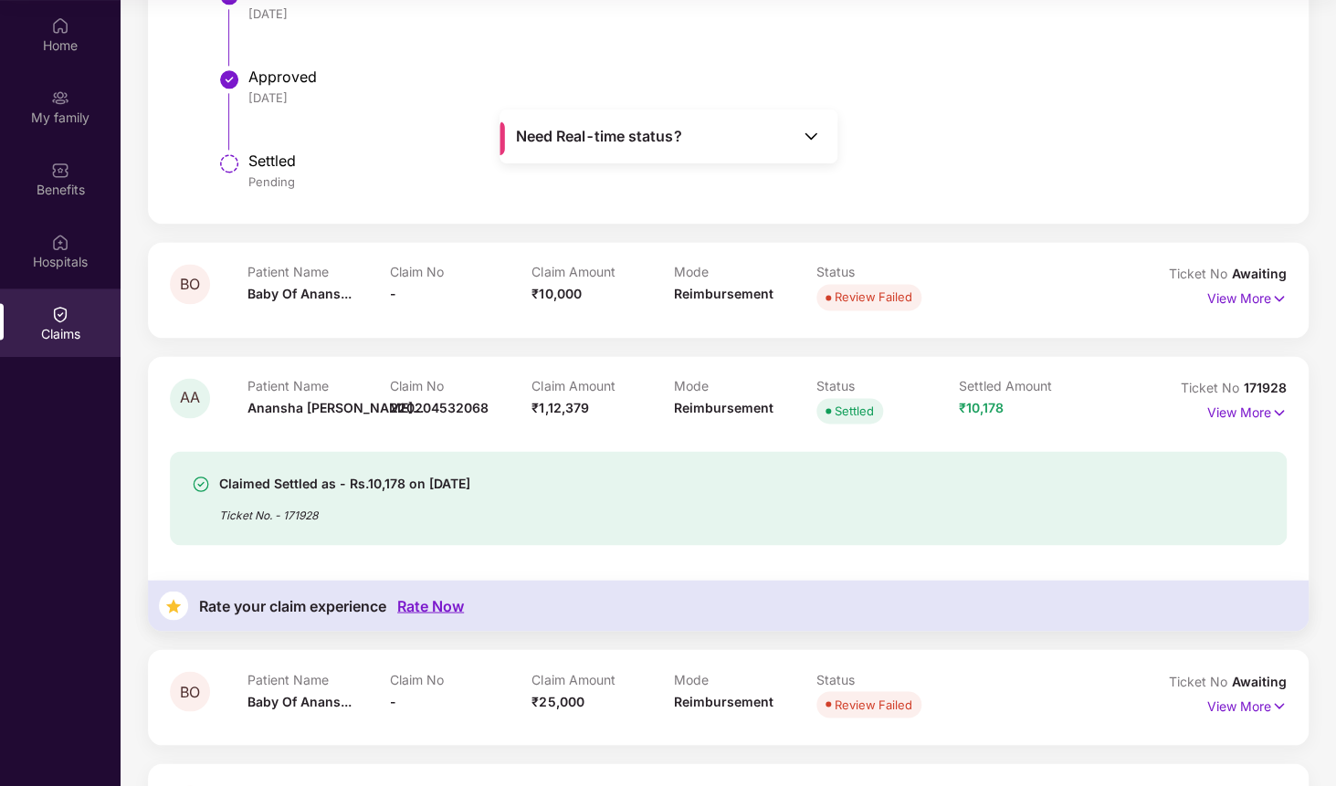
scroll to position [920, 0]
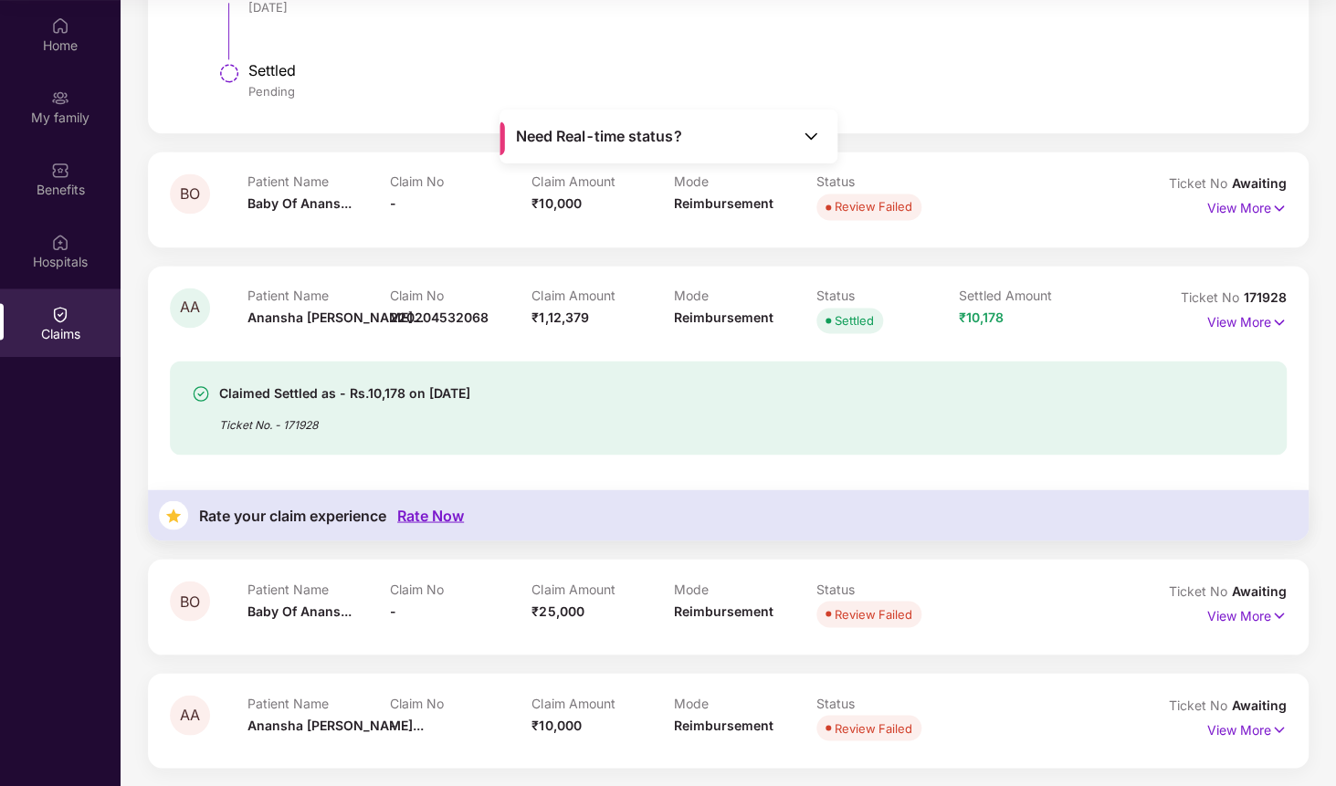
click at [1257, 289] on div "Ticket No 171928" at bounding box center [1234, 298] width 106 height 20
click at [1260, 295] on span "171928" at bounding box center [1265, 297] width 43 height 16
copy div "No 171928"
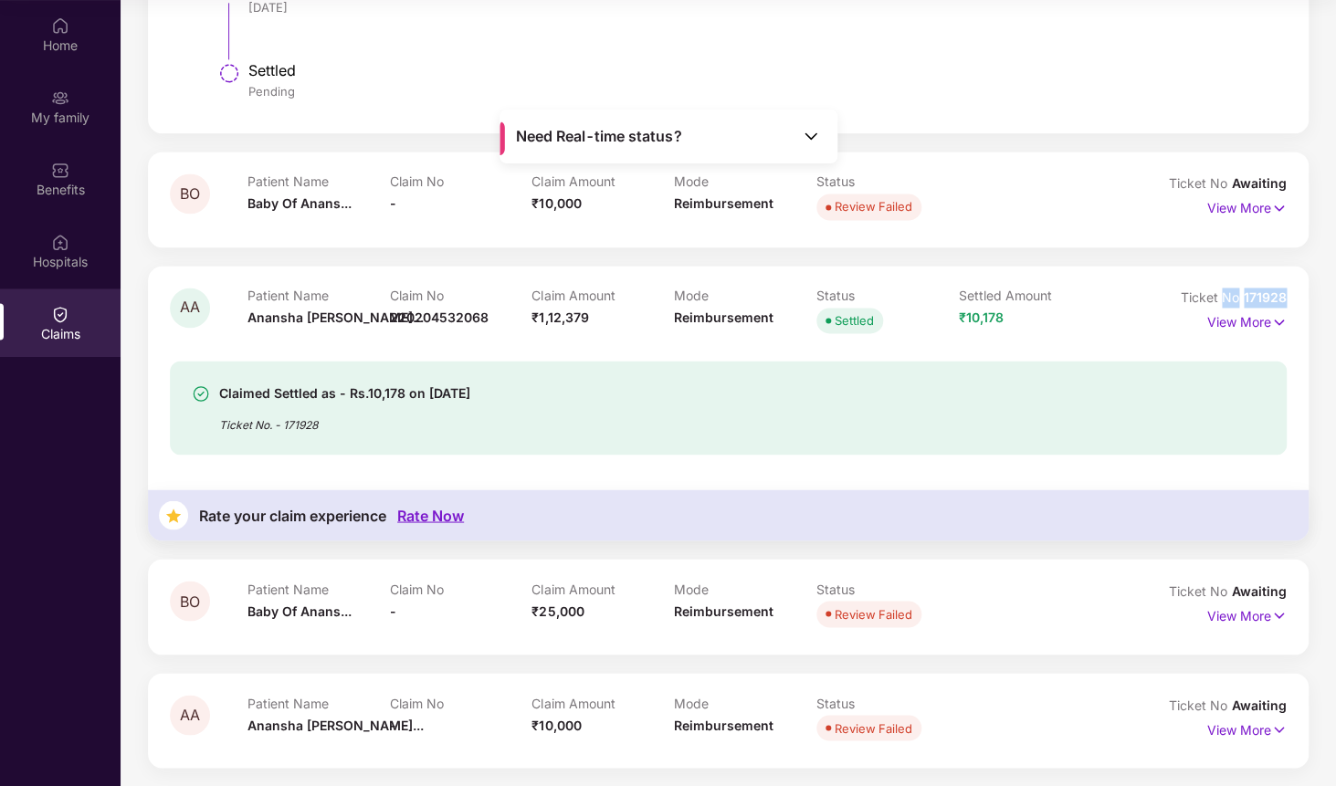
scroll to position [0, 0]
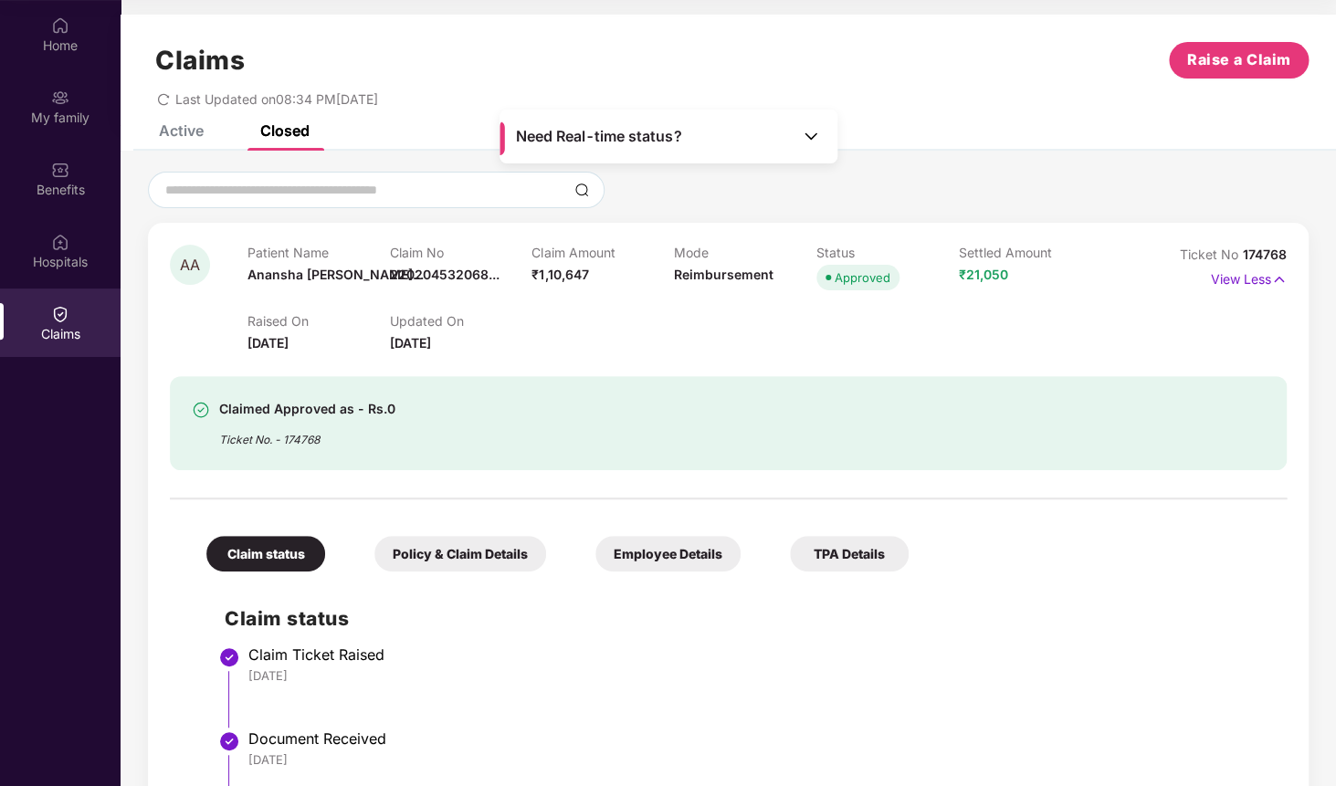
click at [1265, 257] on span "174768" at bounding box center [1265, 255] width 44 height 16
copy div "No 174768"
